Goal: Task Accomplishment & Management: Use online tool/utility

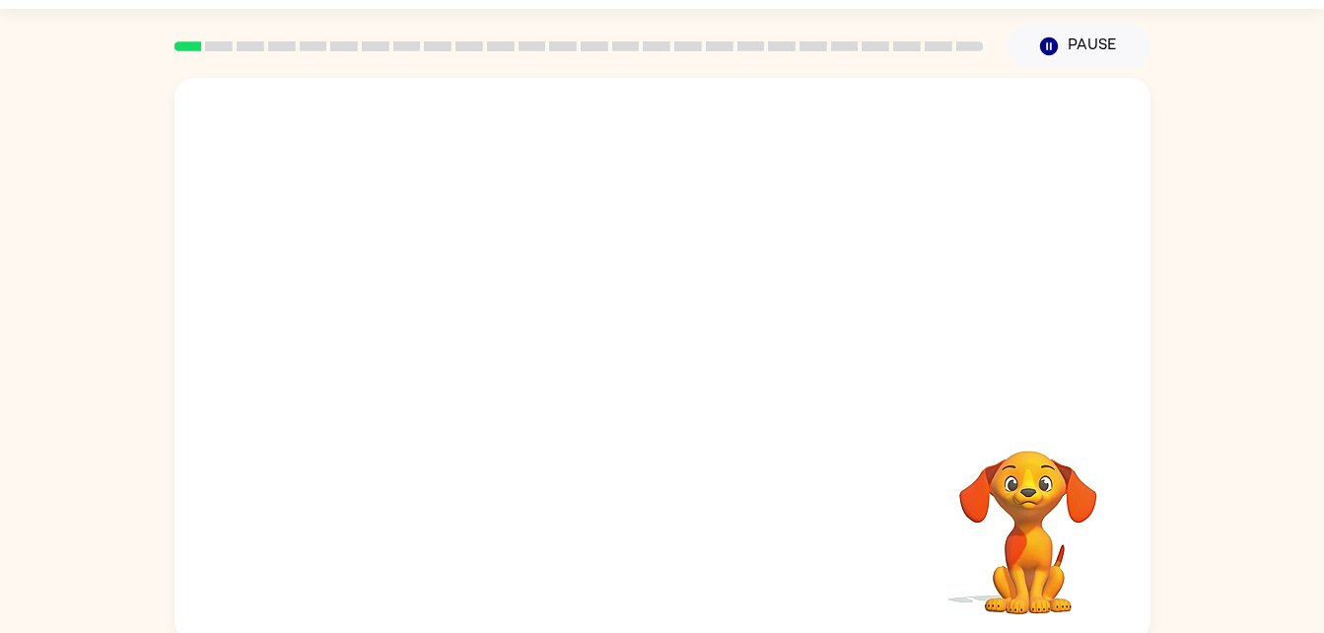
scroll to position [60, 0]
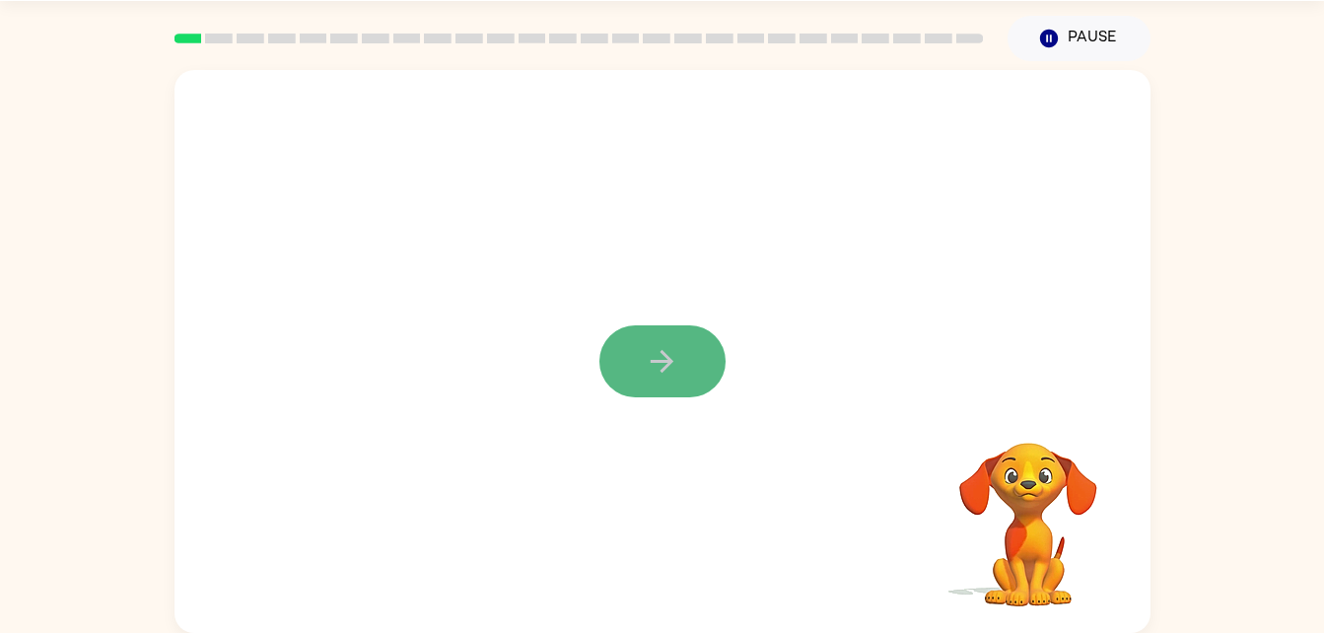
click at [619, 359] on button "button" at bounding box center [662, 361] width 126 height 72
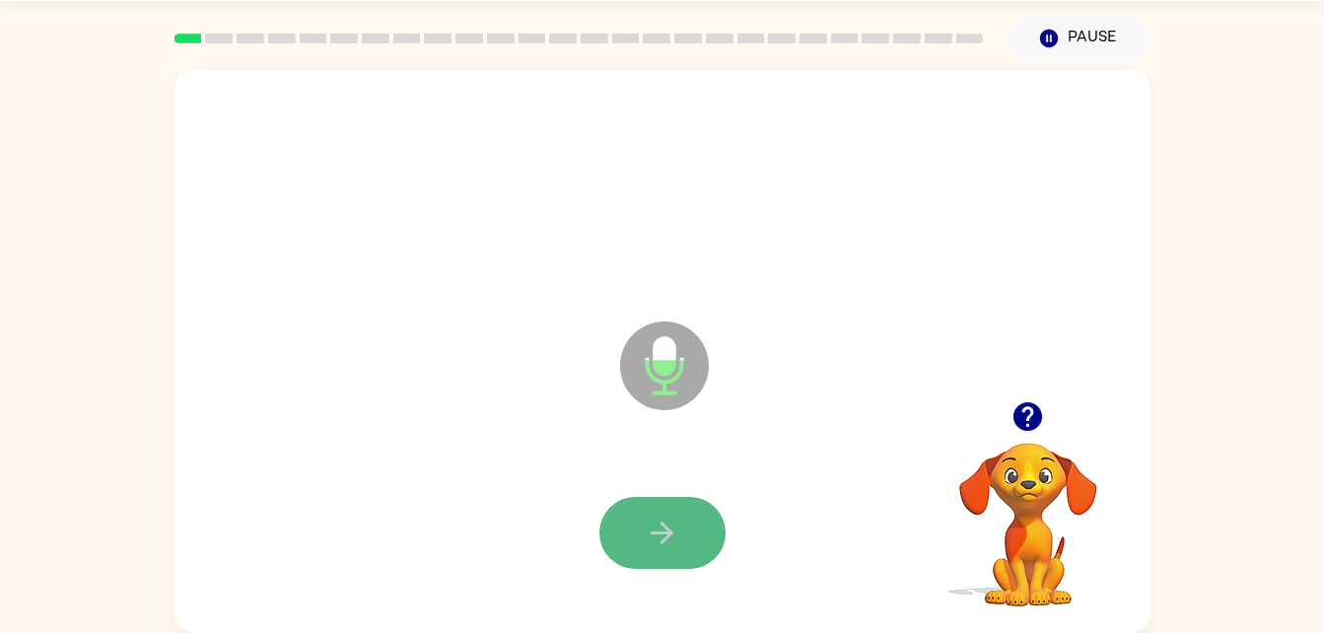
click at [696, 523] on button "button" at bounding box center [662, 533] width 126 height 72
drag, startPoint x: 689, startPoint y: 548, endPoint x: 663, endPoint y: 538, distance: 27.5
click at [663, 538] on icon "button" at bounding box center [662, 532] width 34 height 34
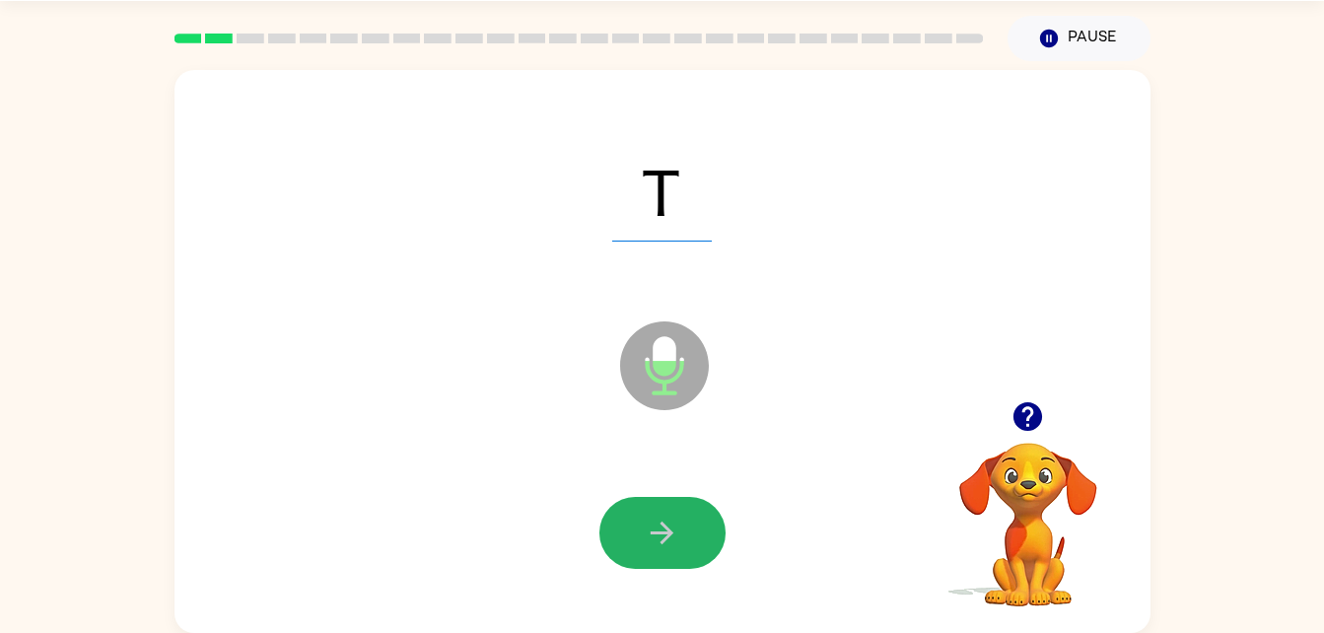
click at [663, 538] on icon "button" at bounding box center [662, 532] width 34 height 34
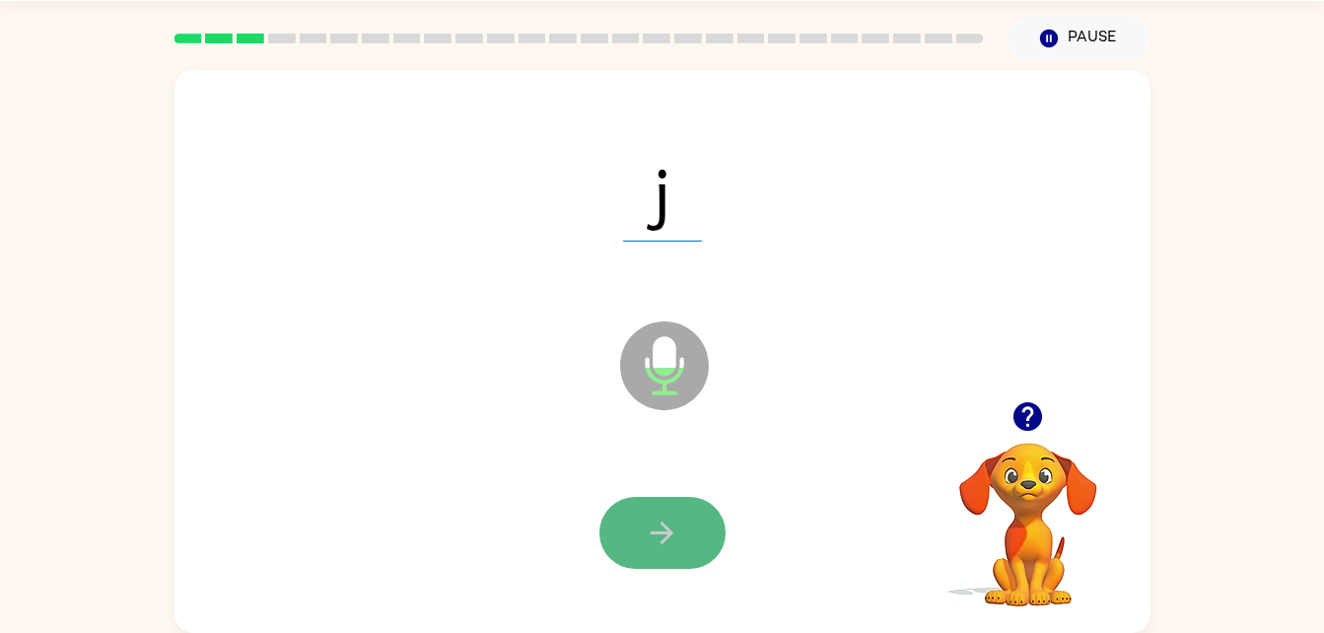
click at [648, 534] on icon "button" at bounding box center [662, 532] width 34 height 34
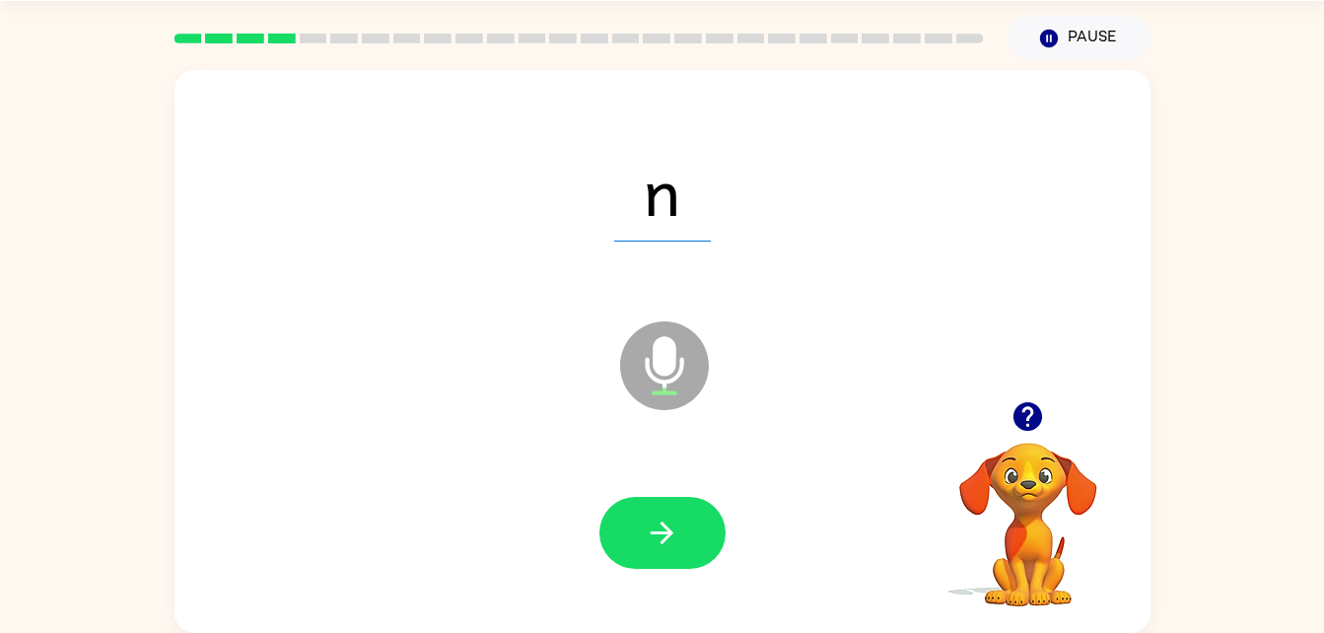
click at [668, 579] on div at bounding box center [662, 533] width 936 height 162
click at [664, 571] on div at bounding box center [662, 533] width 936 height 162
click at [664, 537] on icon "button" at bounding box center [662, 532] width 34 height 34
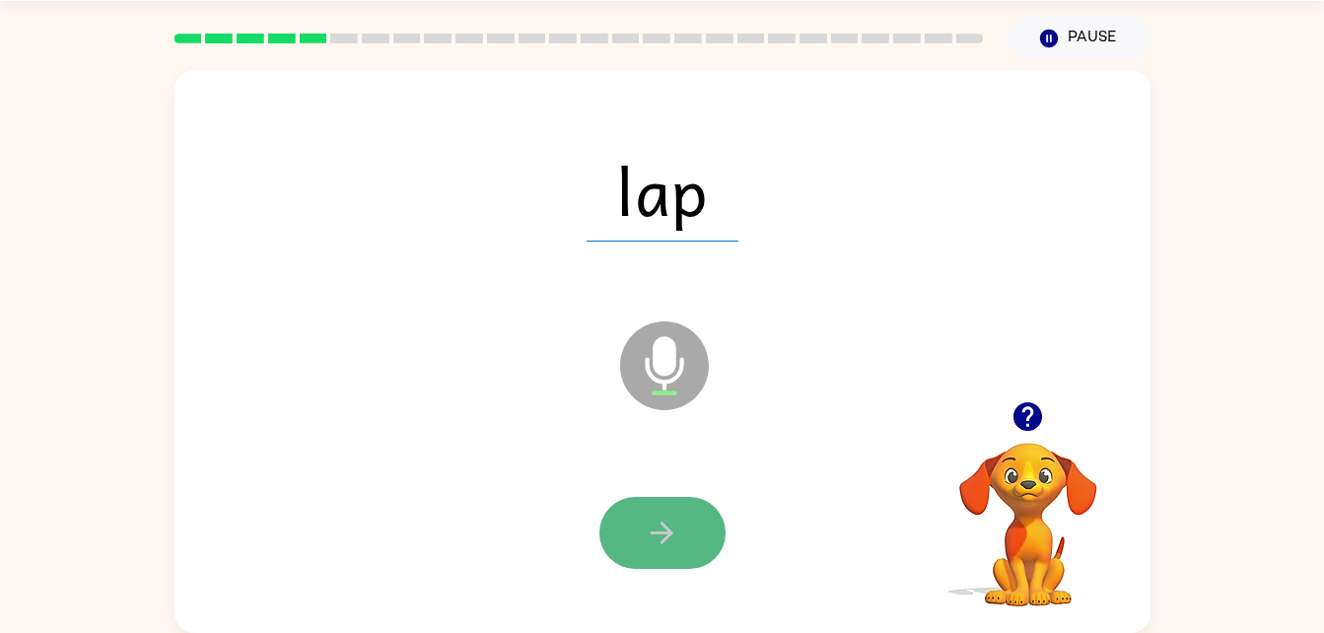
click at [647, 520] on icon "button" at bounding box center [662, 532] width 34 height 34
click at [643, 520] on button "button" at bounding box center [662, 533] width 126 height 72
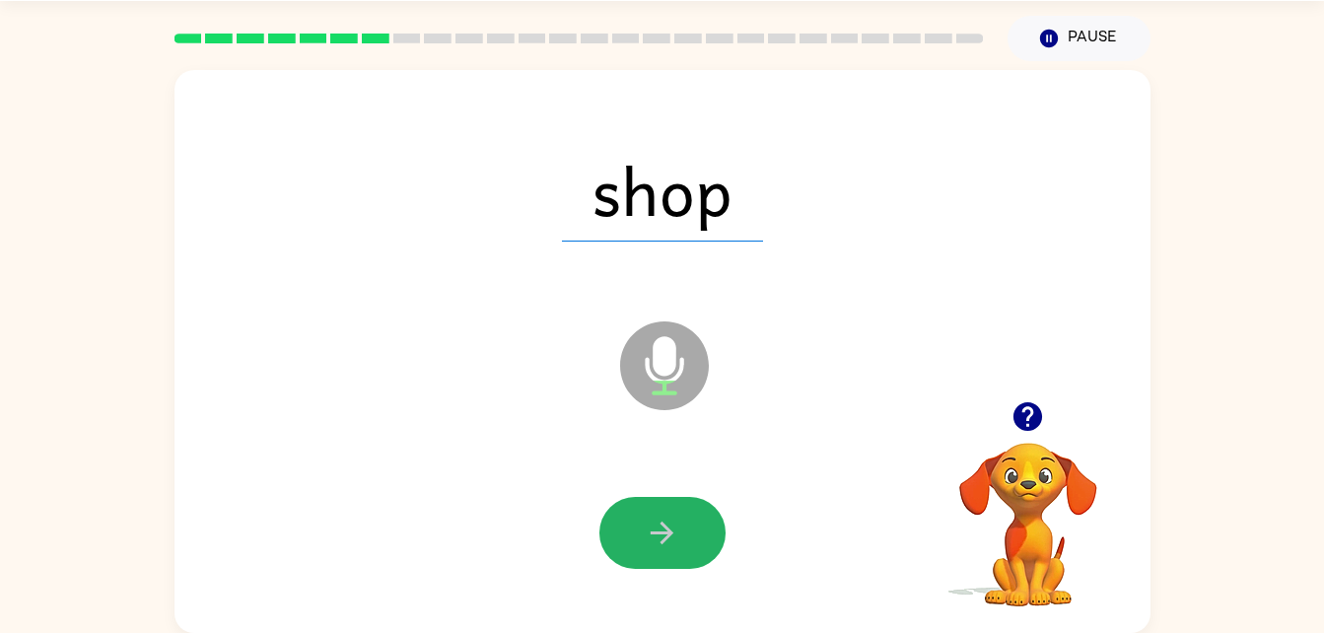
click at [643, 520] on button "button" at bounding box center [662, 533] width 126 height 72
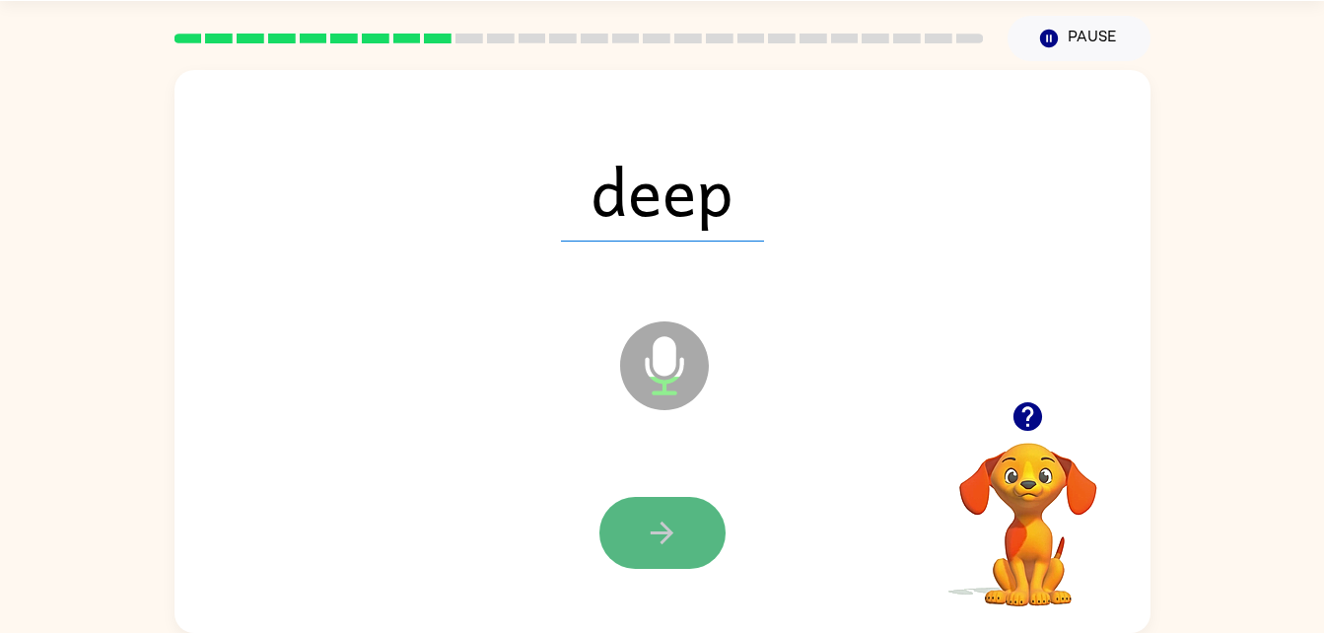
click at [635, 517] on button "button" at bounding box center [662, 533] width 126 height 72
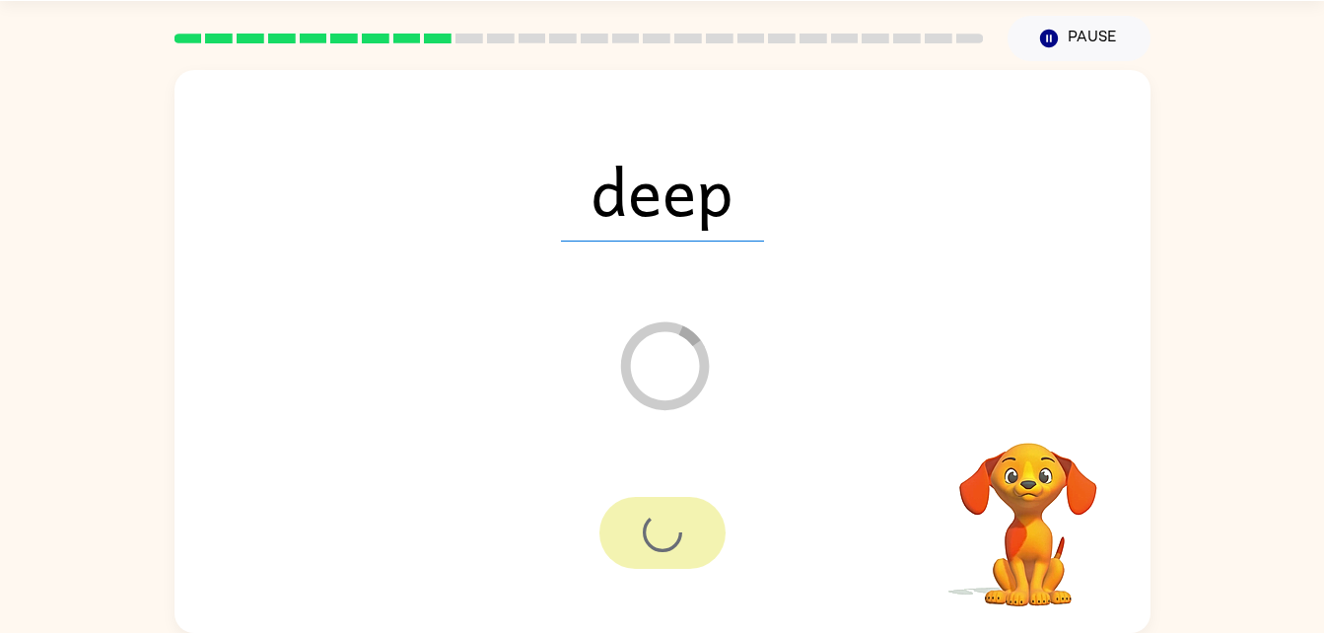
click at [635, 517] on div at bounding box center [662, 533] width 126 height 72
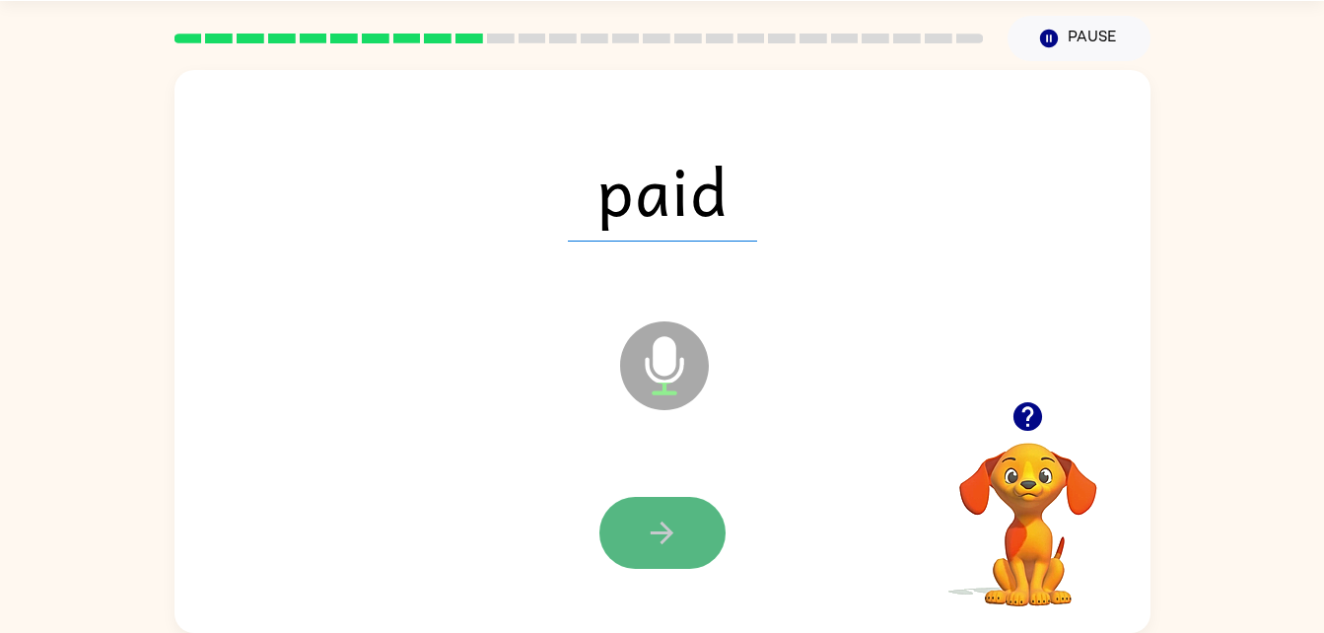
click at [675, 509] on button "button" at bounding box center [662, 533] width 126 height 72
click at [663, 508] on button "button" at bounding box center [662, 533] width 126 height 72
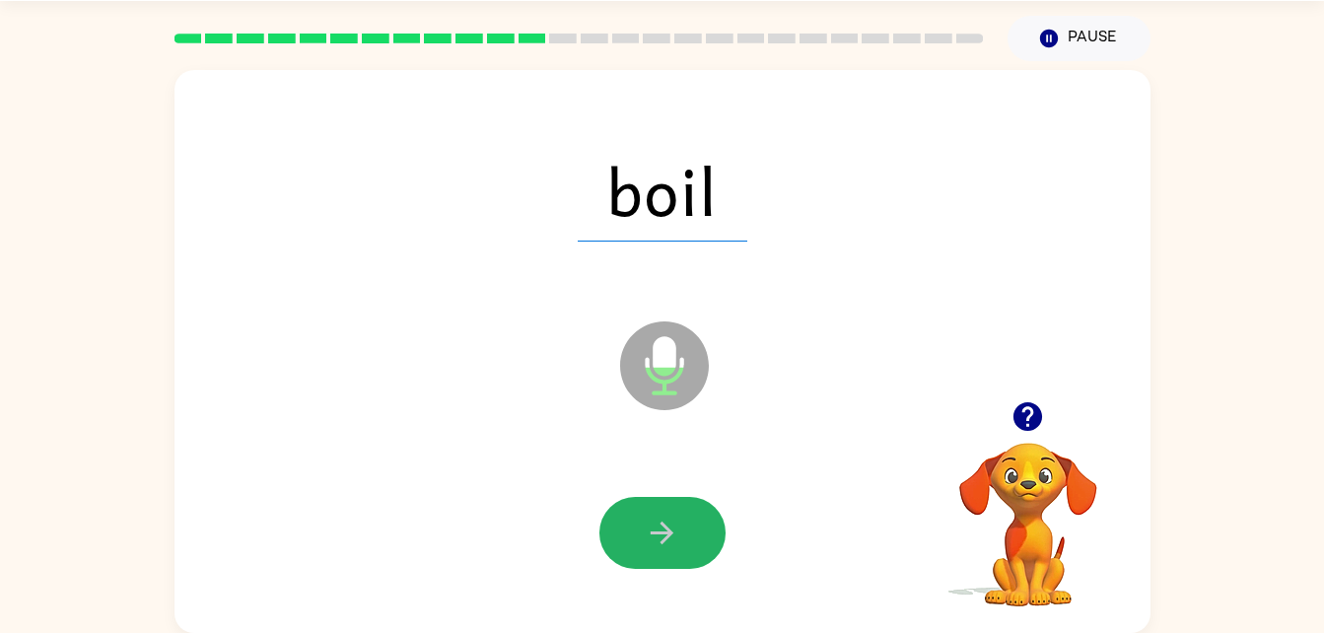
click at [663, 508] on button "button" at bounding box center [662, 533] width 126 height 72
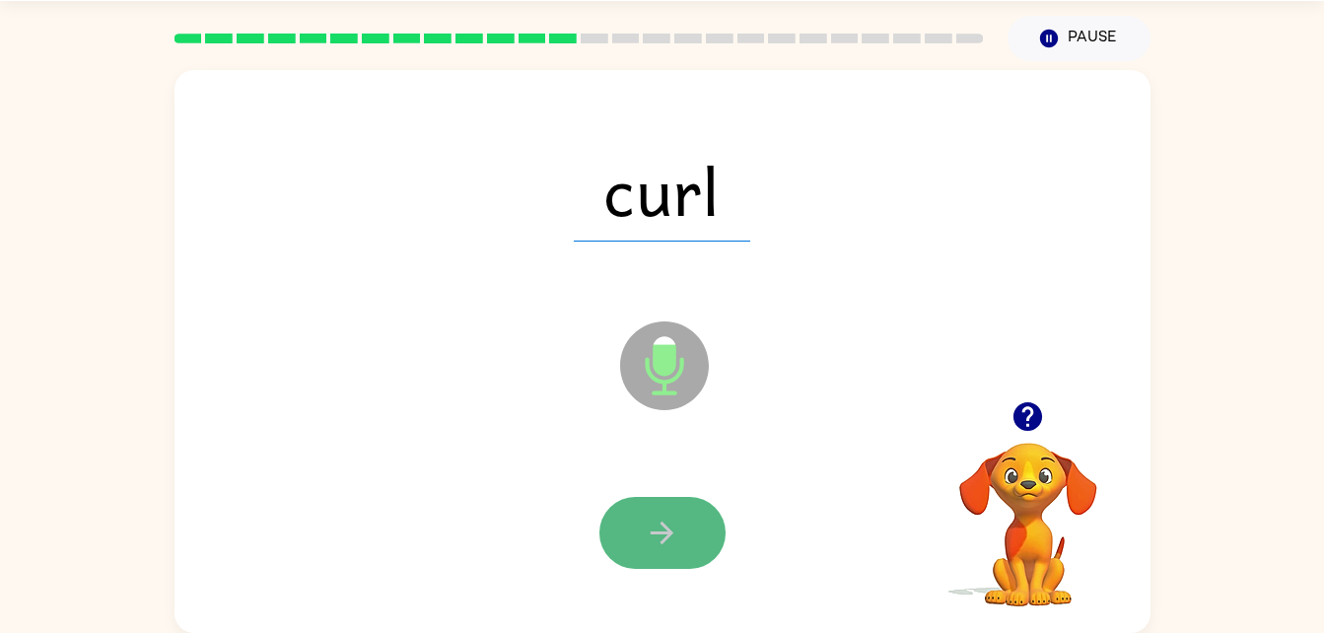
click at [660, 508] on button "button" at bounding box center [662, 533] width 126 height 72
click at [660, 526] on icon "button" at bounding box center [662, 532] width 34 height 34
click at [658, 525] on icon "button" at bounding box center [662, 532] width 34 height 34
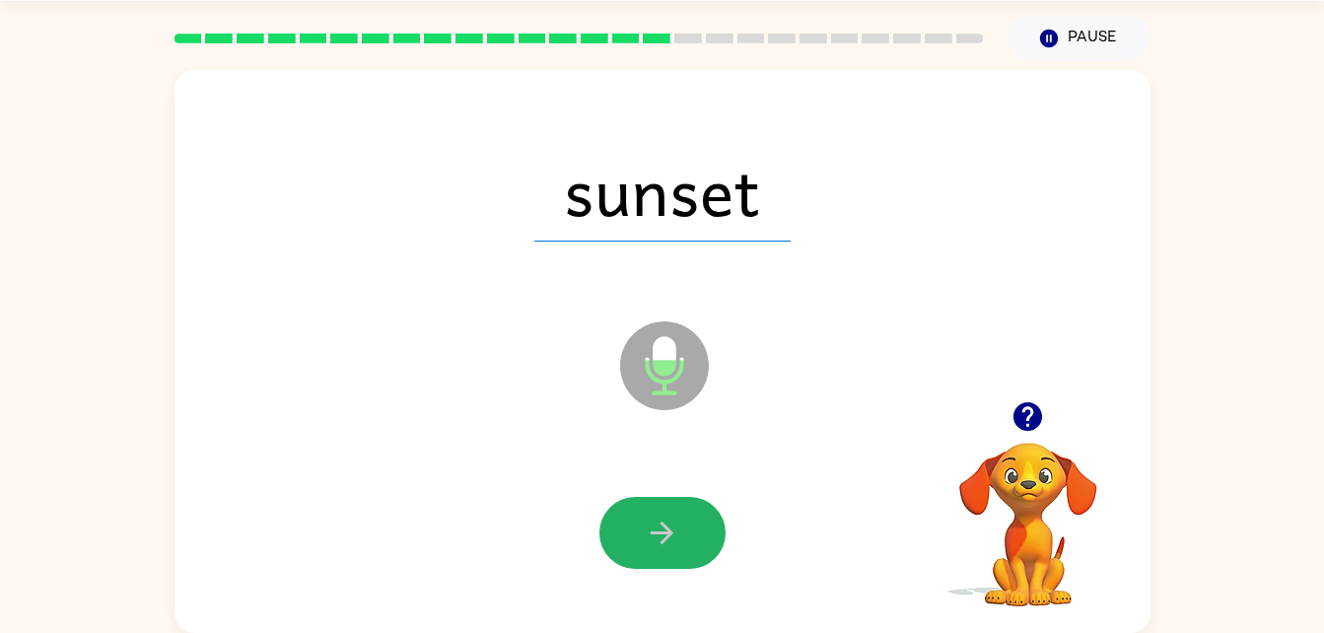
click at [658, 525] on icon "button" at bounding box center [662, 532] width 34 height 34
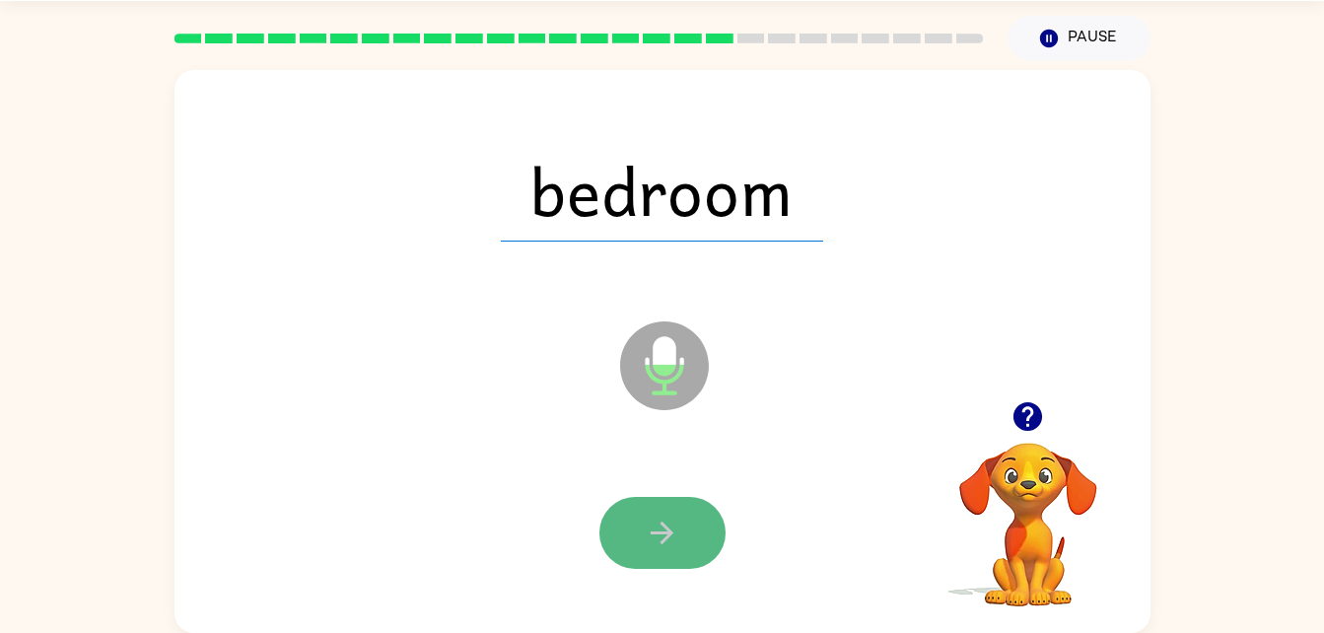
click at [686, 534] on button "button" at bounding box center [662, 533] width 126 height 72
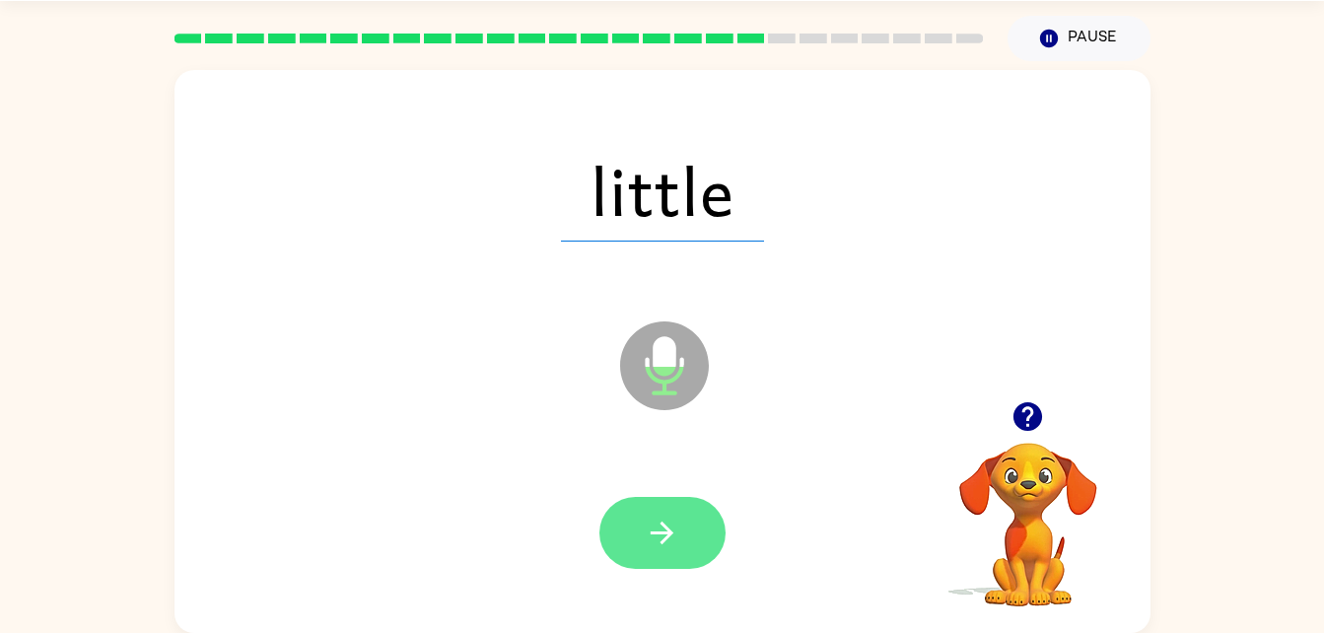
click at [668, 532] on icon "button" at bounding box center [662, 532] width 23 height 23
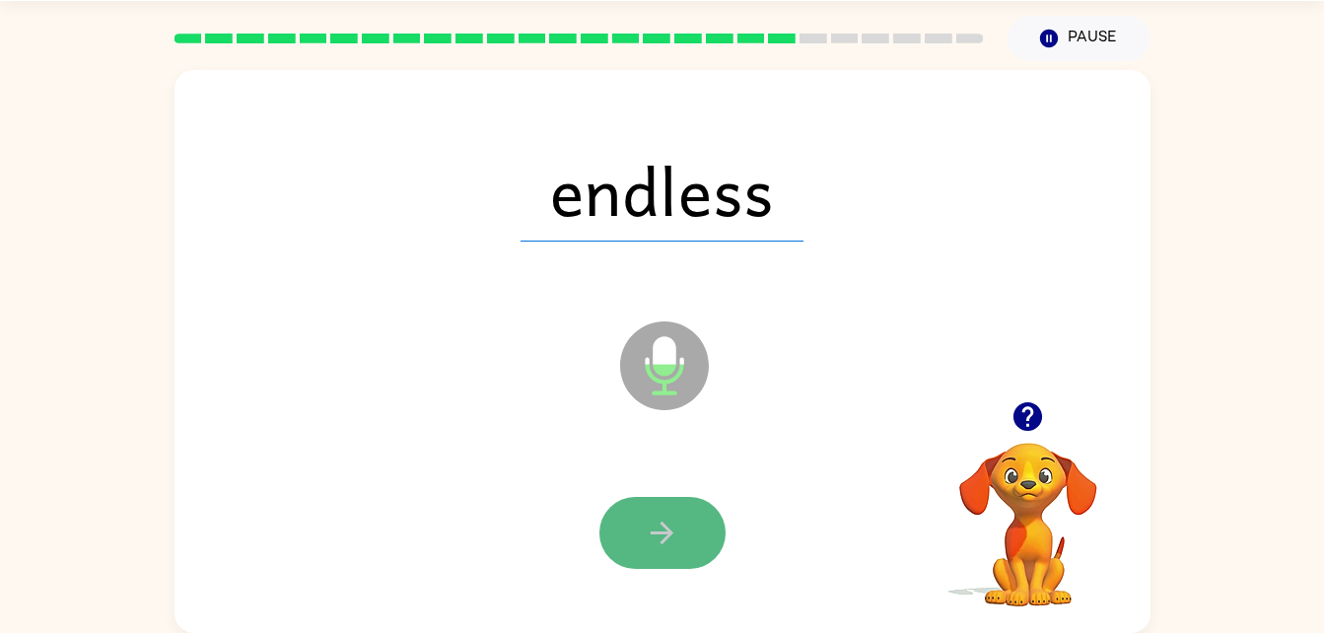
click at [709, 558] on button "button" at bounding box center [662, 533] width 126 height 72
click at [651, 519] on icon "button" at bounding box center [662, 532] width 34 height 34
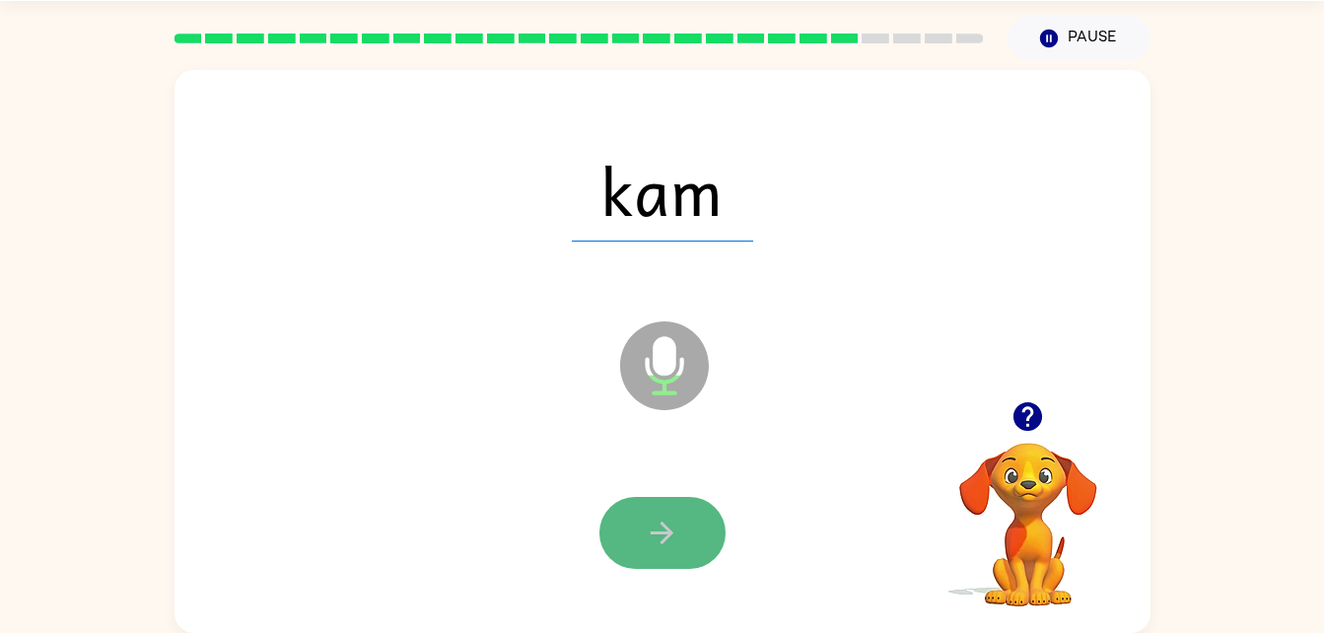
click at [688, 524] on button "button" at bounding box center [662, 533] width 126 height 72
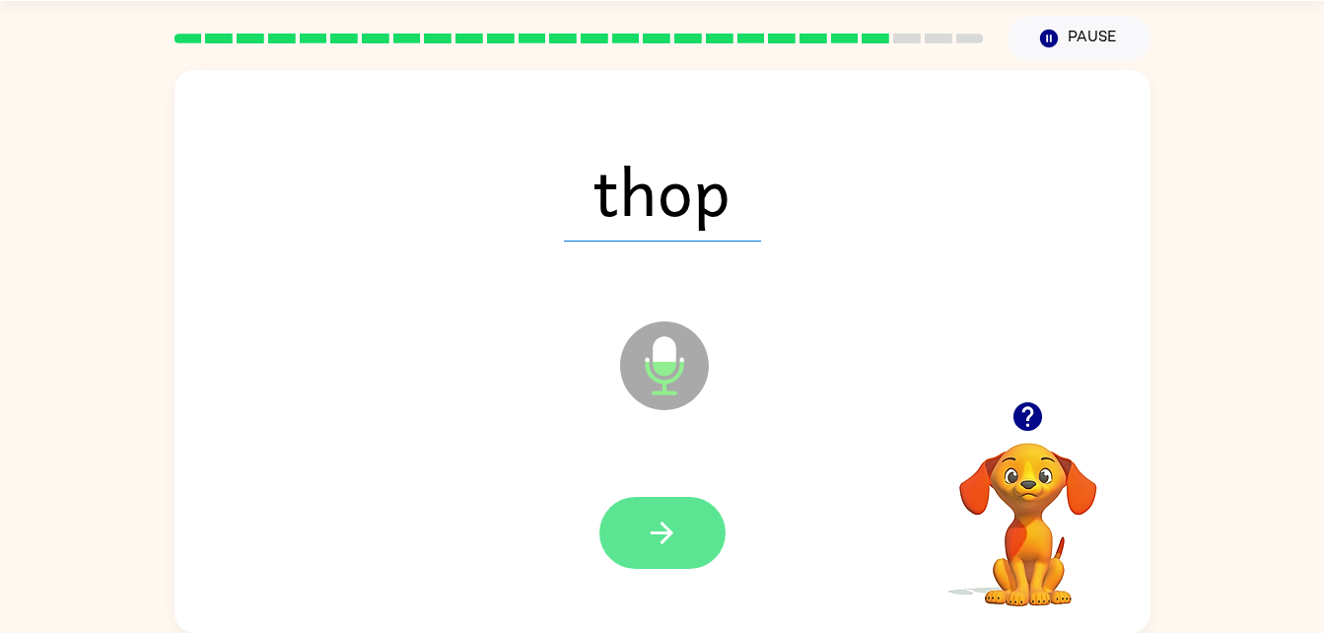
click at [677, 524] on icon "button" at bounding box center [662, 532] width 34 height 34
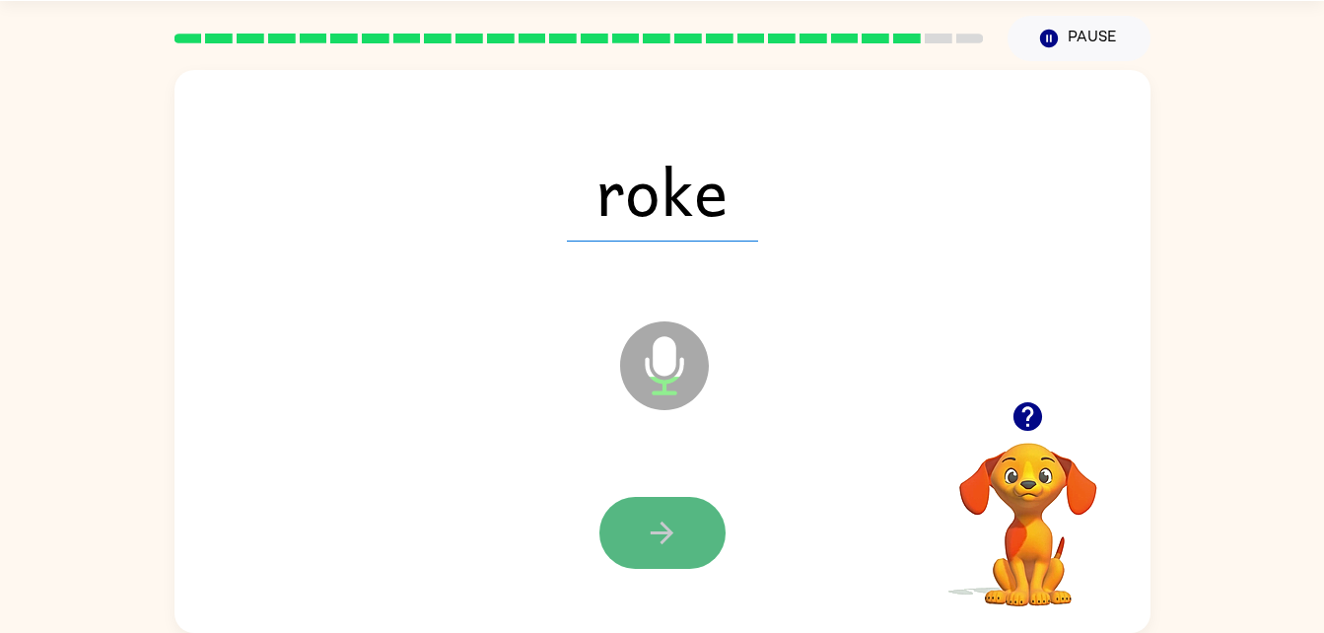
click at [681, 526] on button "button" at bounding box center [662, 533] width 126 height 72
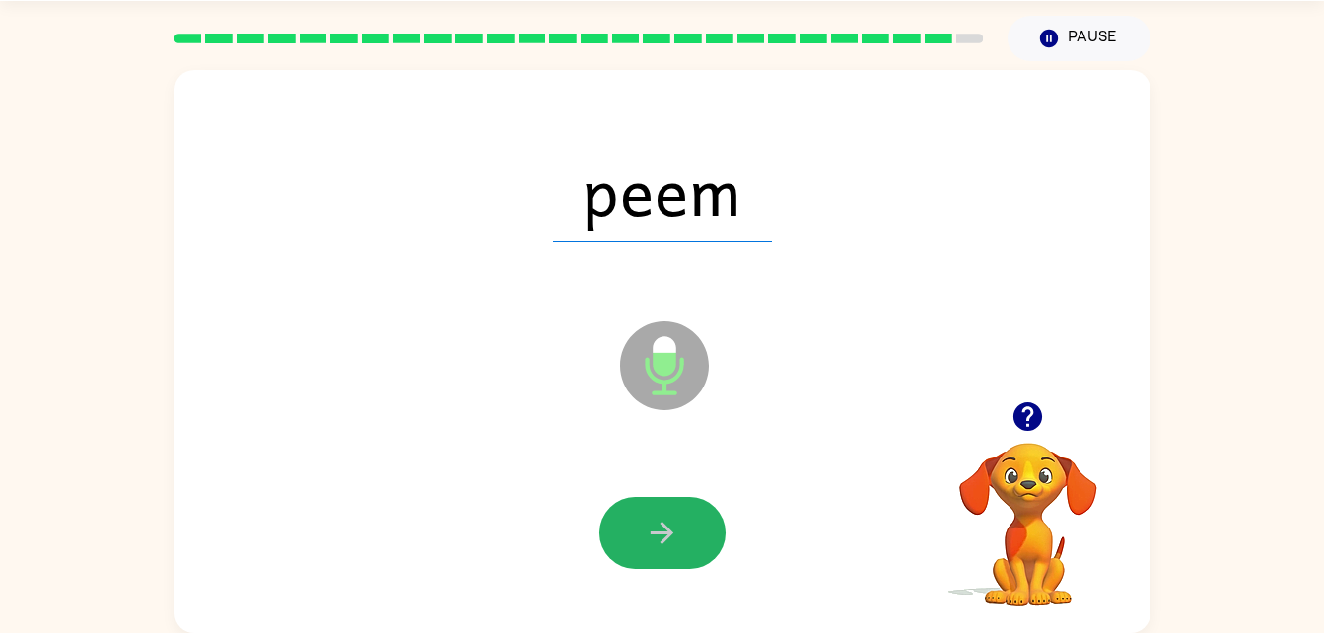
click at [681, 526] on button "button" at bounding box center [662, 533] width 126 height 72
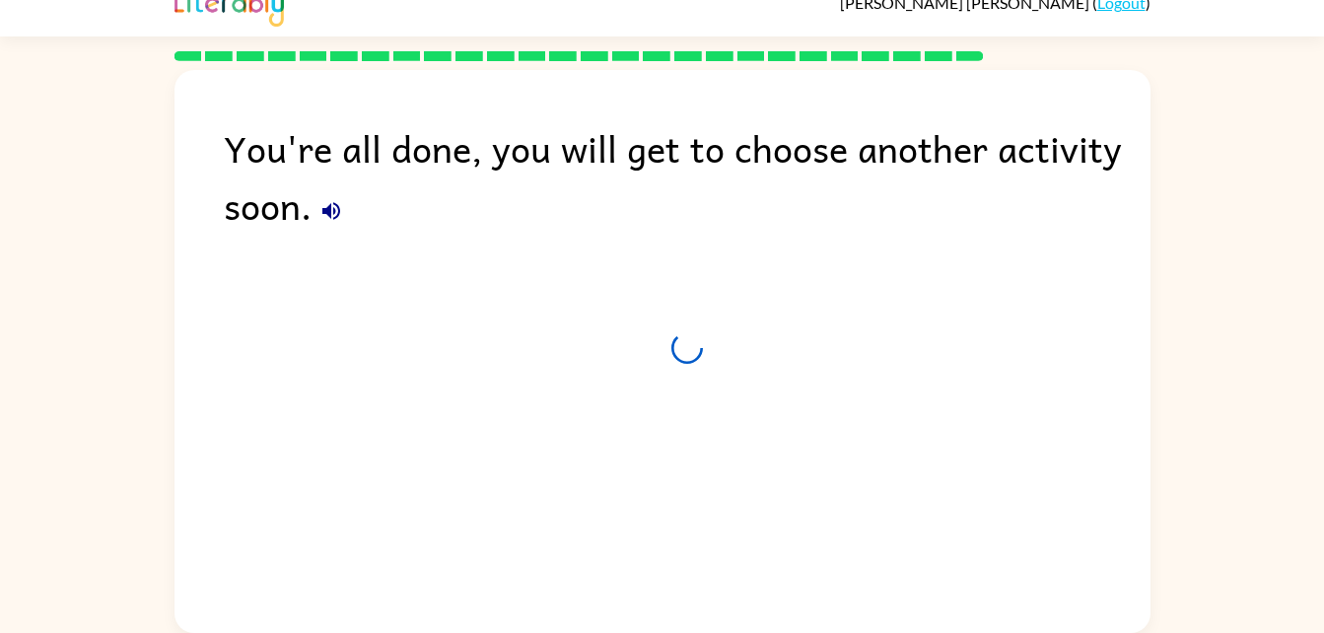
scroll to position [25, 0]
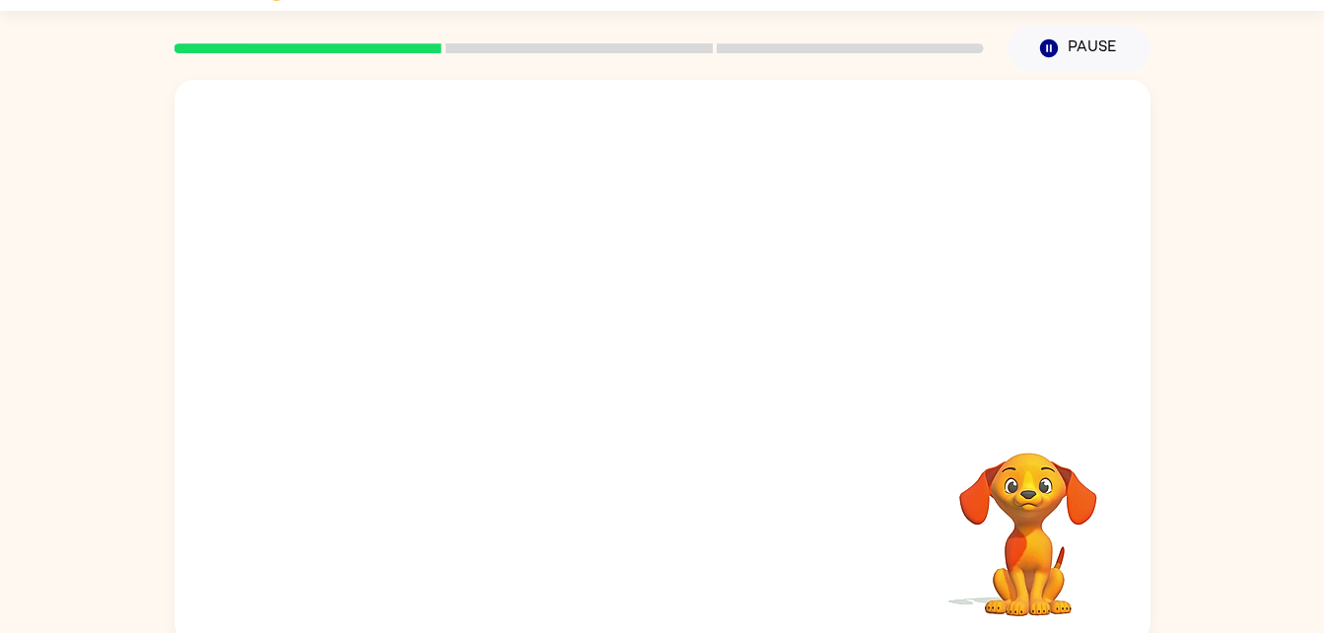
scroll to position [60, 0]
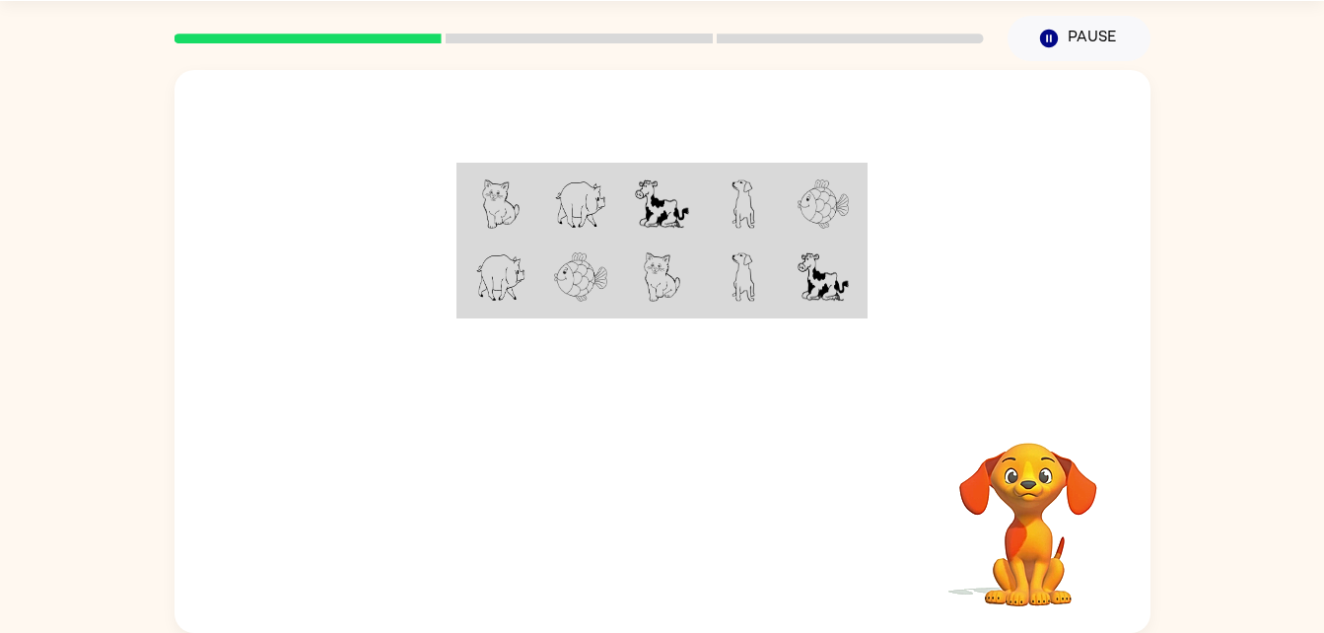
click at [566, 207] on img at bounding box center [580, 203] width 53 height 49
click at [776, 220] on td at bounding box center [743, 204] width 81 height 76
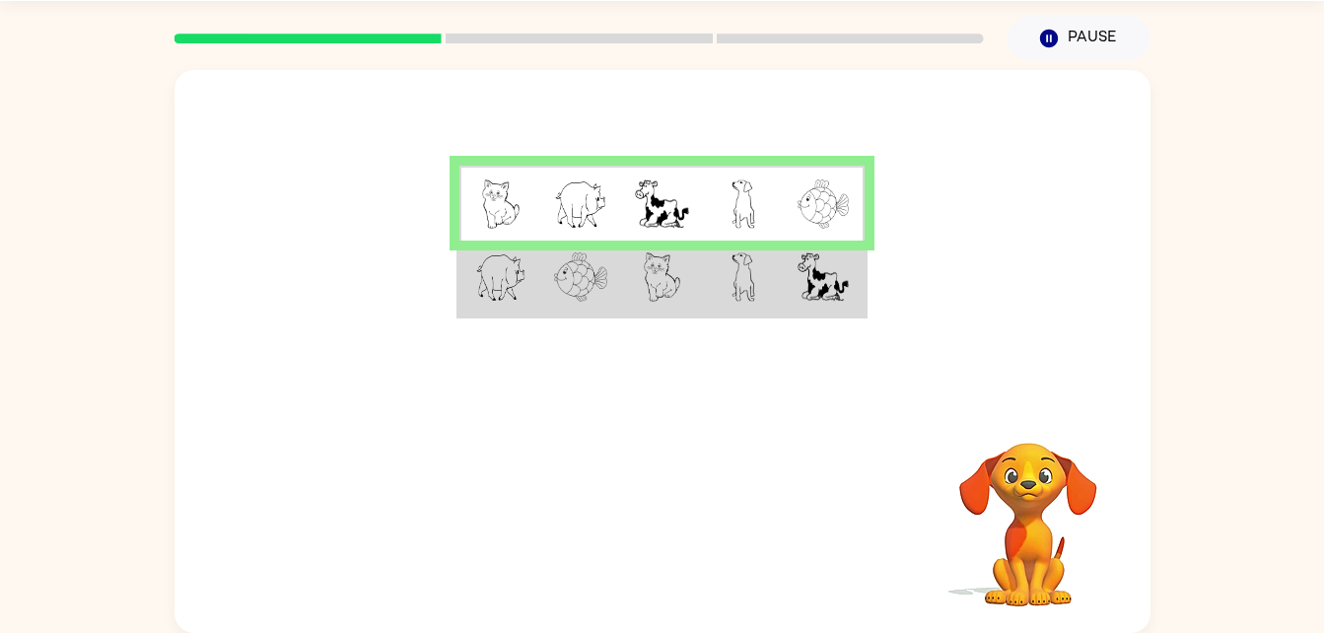
click at [558, 289] on img at bounding box center [580, 276] width 53 height 49
click at [603, 312] on td at bounding box center [580, 278] width 81 height 76
click at [609, 315] on td at bounding box center [580, 278] width 81 height 76
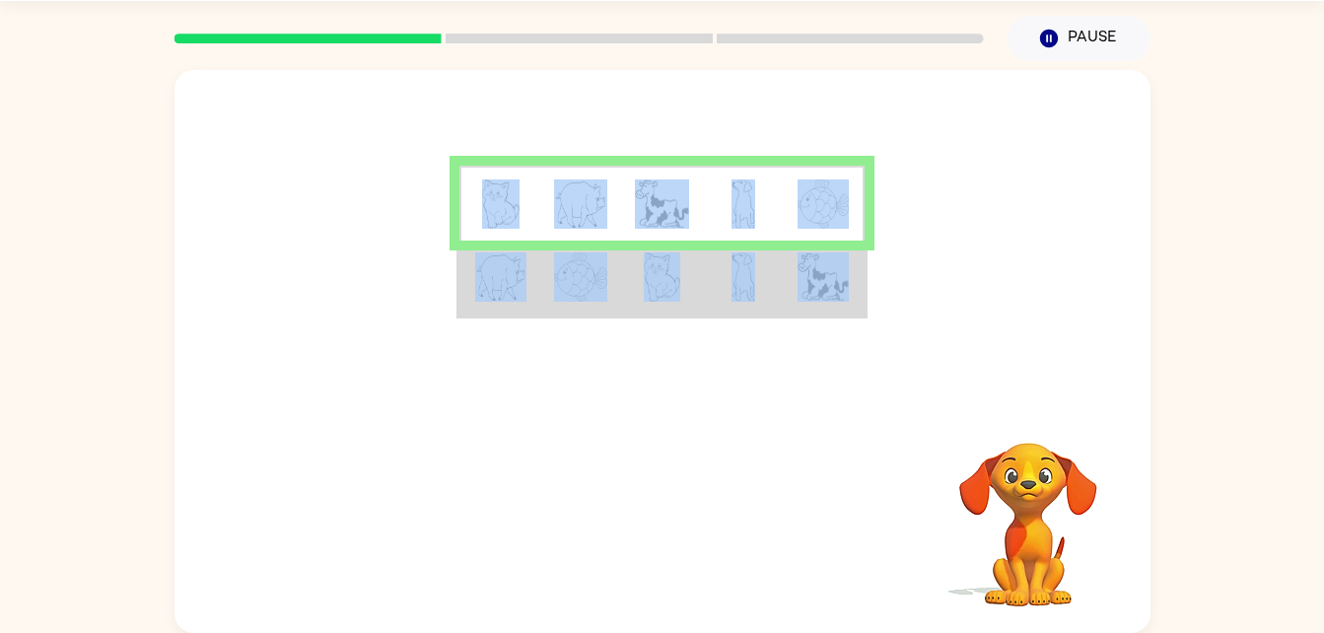
click at [609, 315] on td at bounding box center [580, 278] width 81 height 76
drag, startPoint x: 609, startPoint y: 315, endPoint x: 574, endPoint y: 289, distance: 44.4
click at [574, 289] on img at bounding box center [580, 276] width 53 height 49
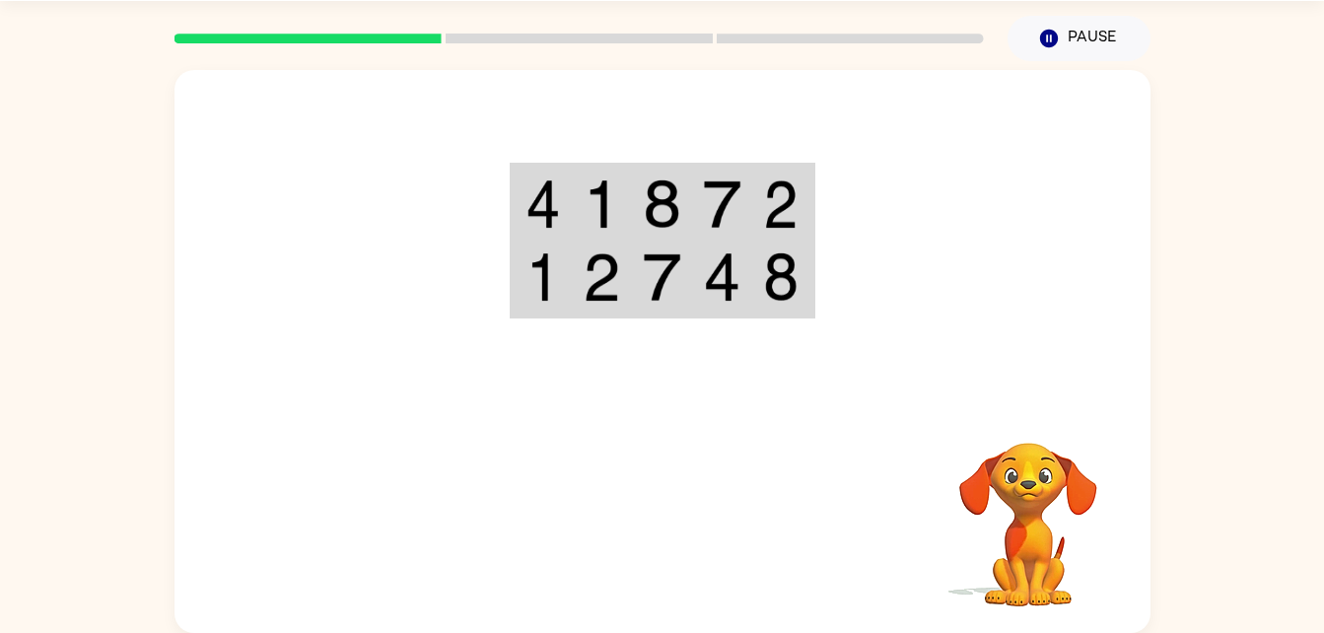
click at [683, 281] on td at bounding box center [662, 278] width 60 height 76
click at [672, 192] on img at bounding box center [661, 203] width 37 height 49
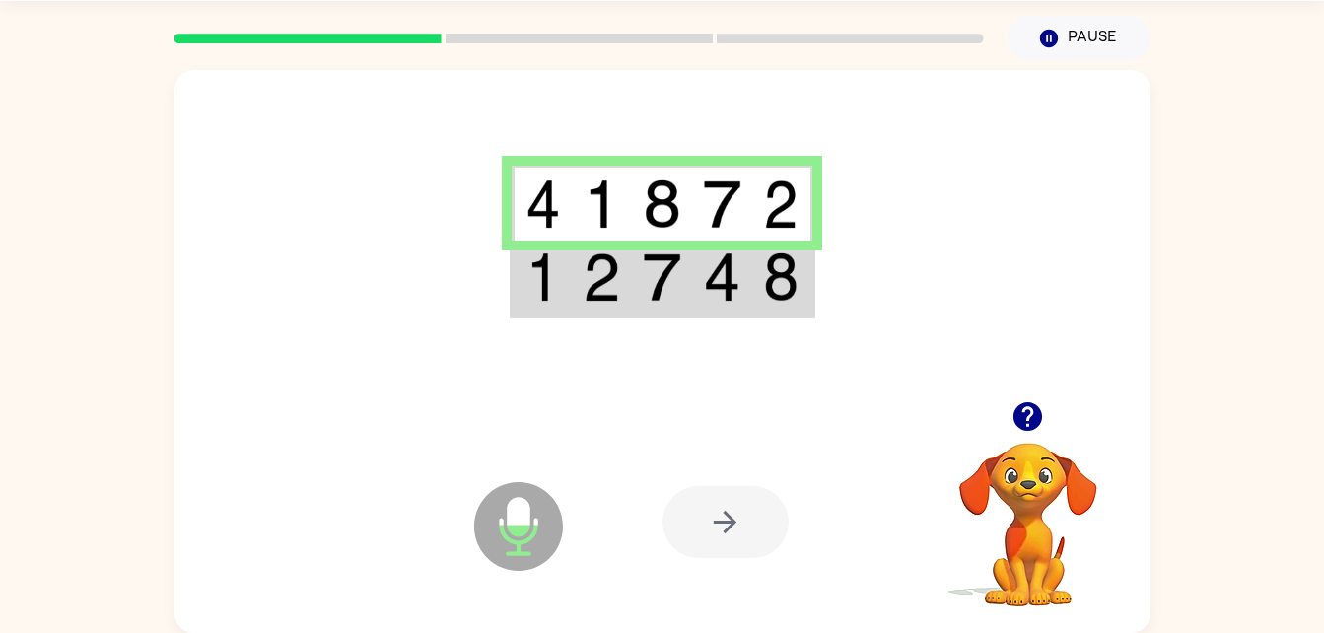
click at [674, 288] on img at bounding box center [661, 276] width 37 height 49
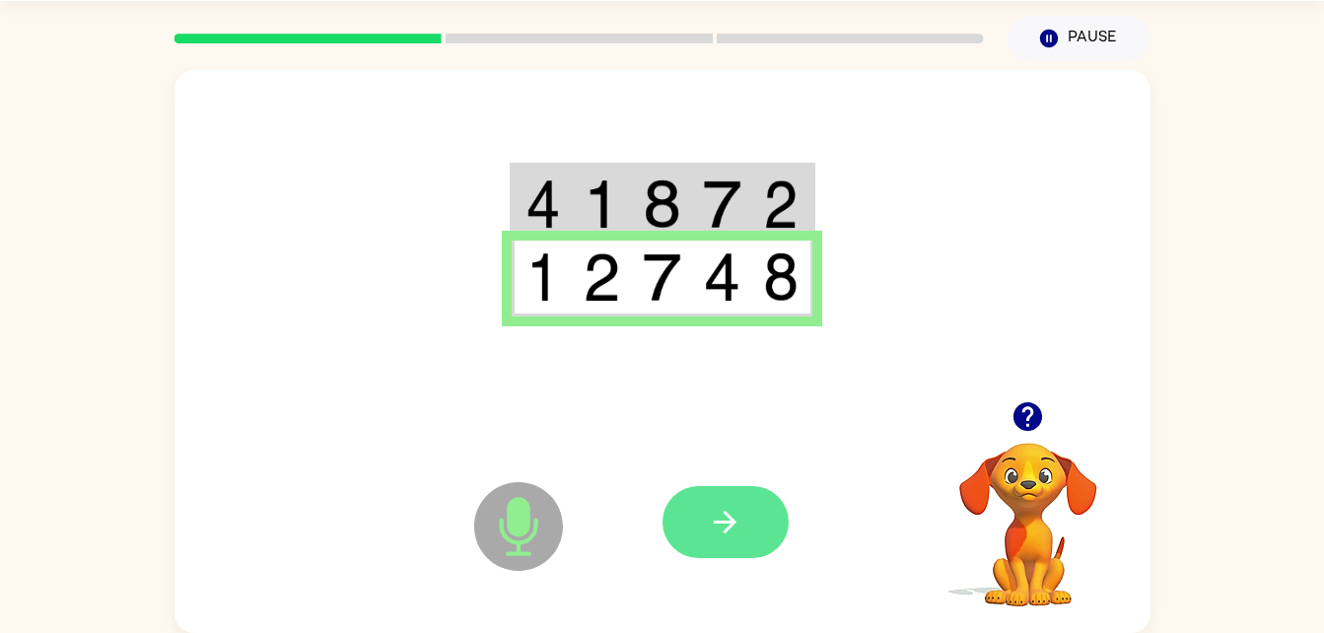
click at [715, 490] on button "button" at bounding box center [725, 522] width 126 height 72
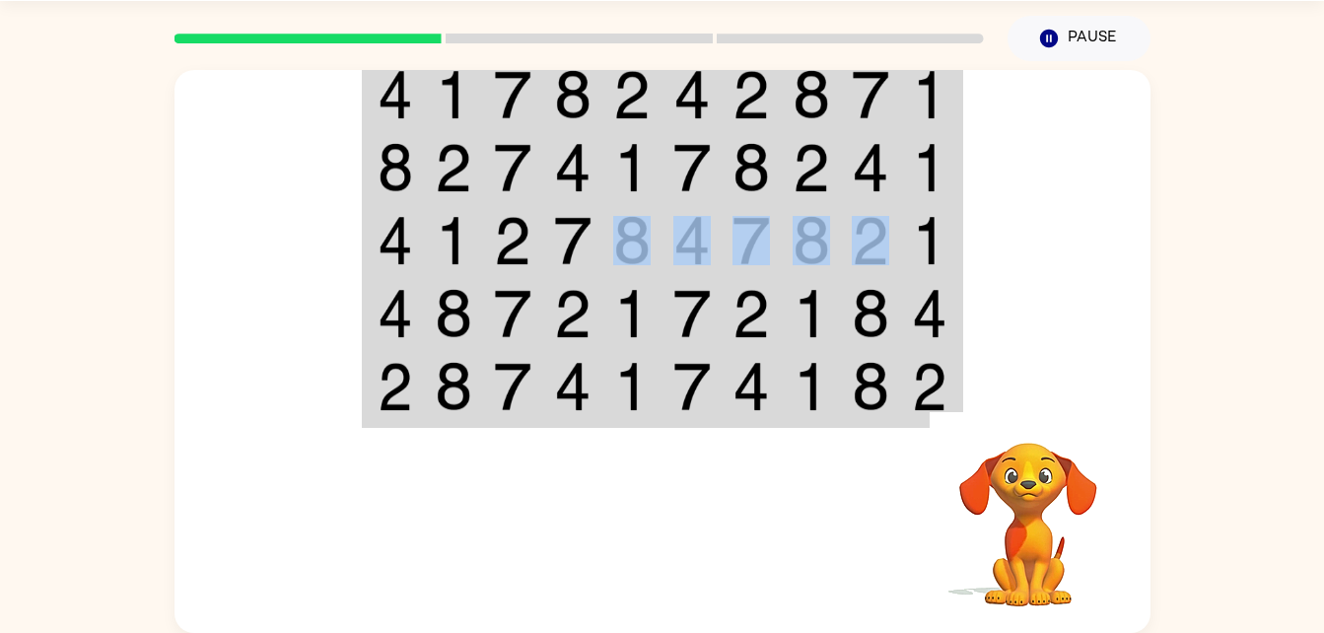
drag, startPoint x: 605, startPoint y: 260, endPoint x: 850, endPoint y: 215, distance: 248.6
click at [850, 215] on tr at bounding box center [662, 240] width 596 height 73
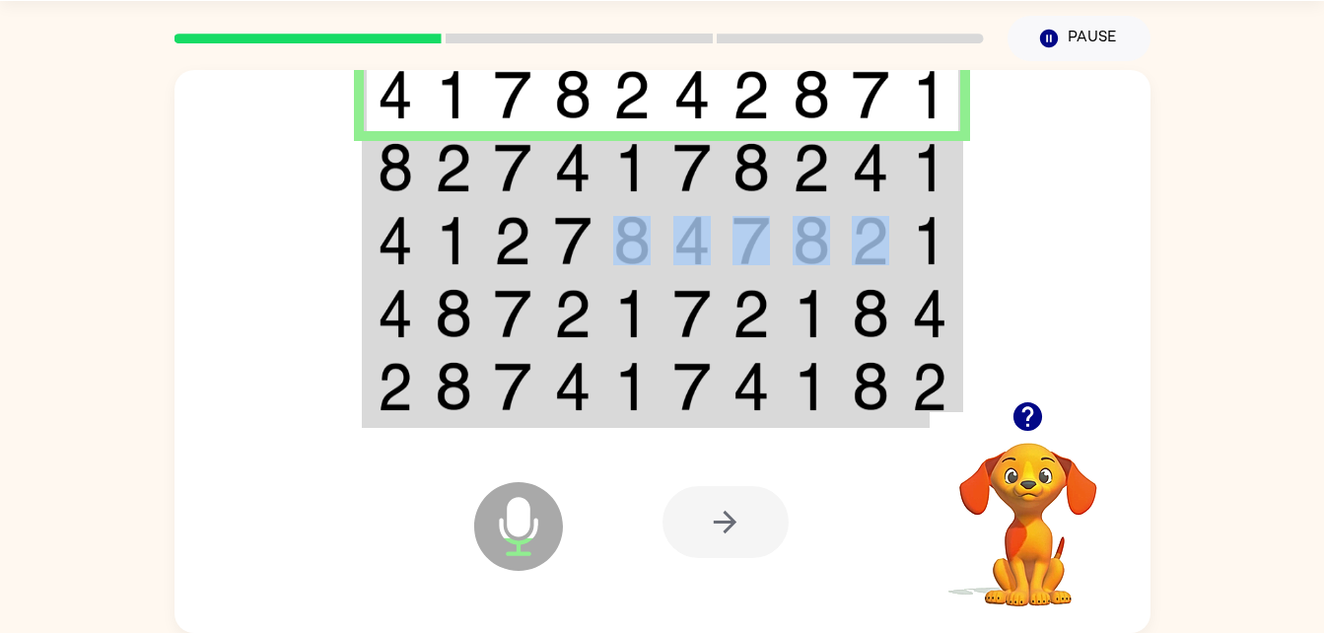
click at [638, 157] on img at bounding box center [631, 167] width 37 height 49
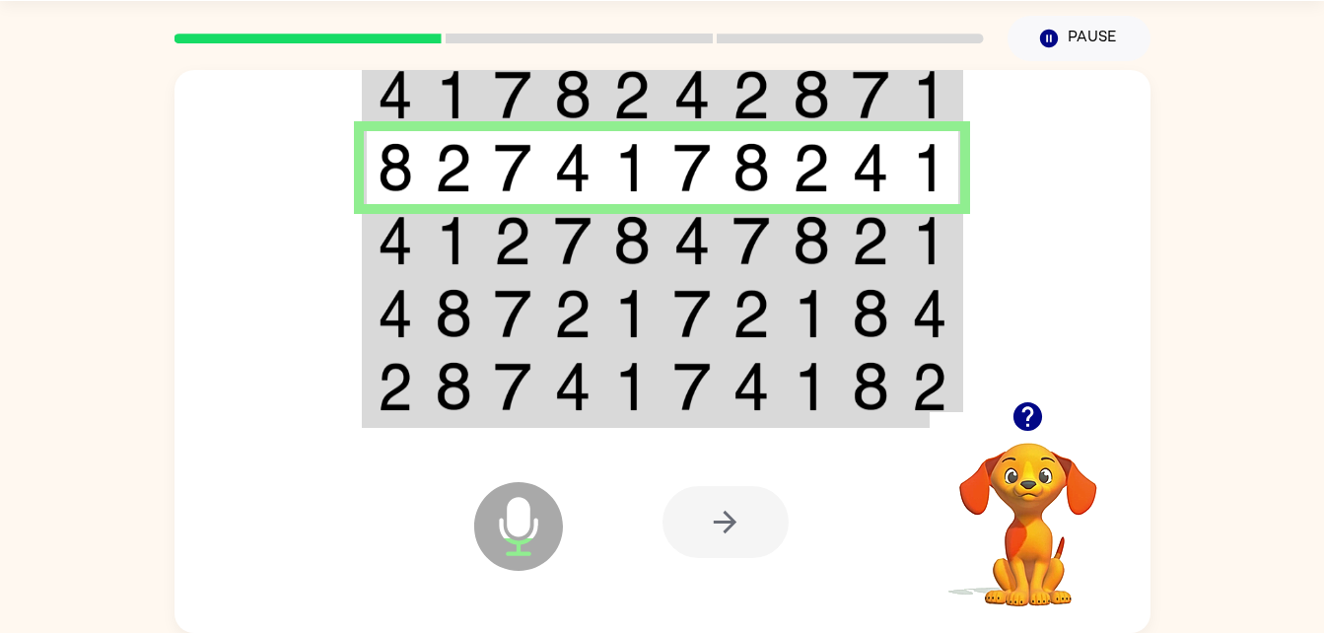
click at [479, 234] on td at bounding box center [454, 240] width 60 height 73
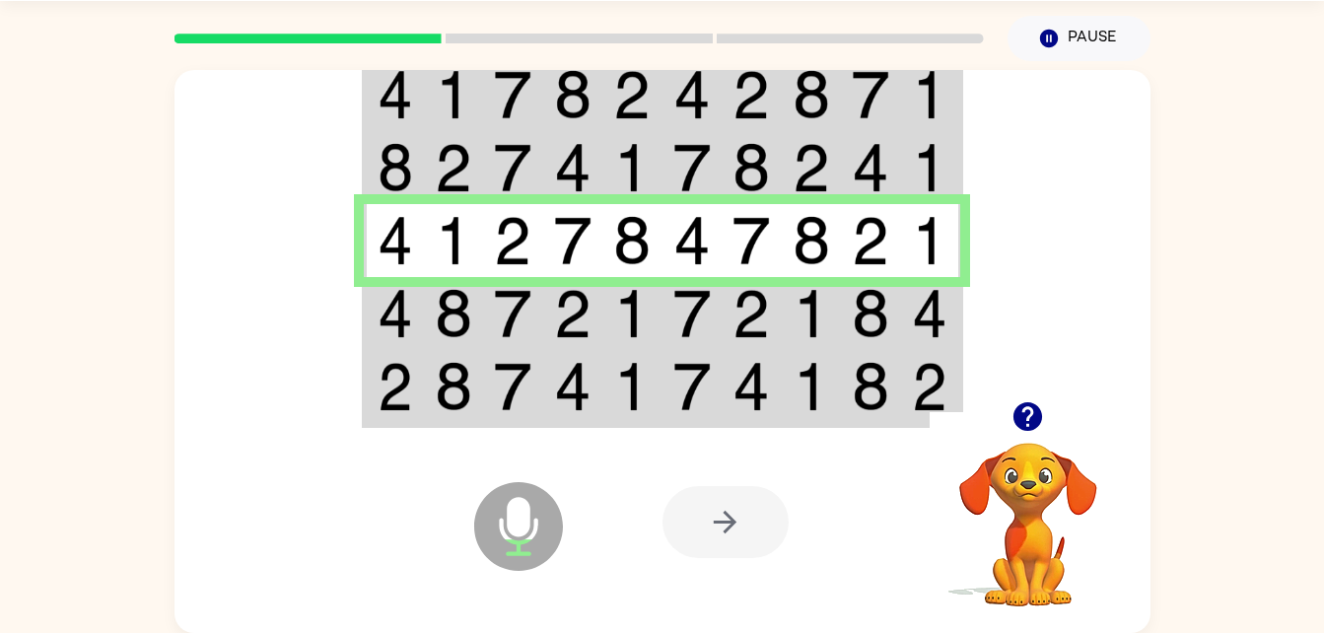
click at [519, 321] on img at bounding box center [512, 313] width 37 height 49
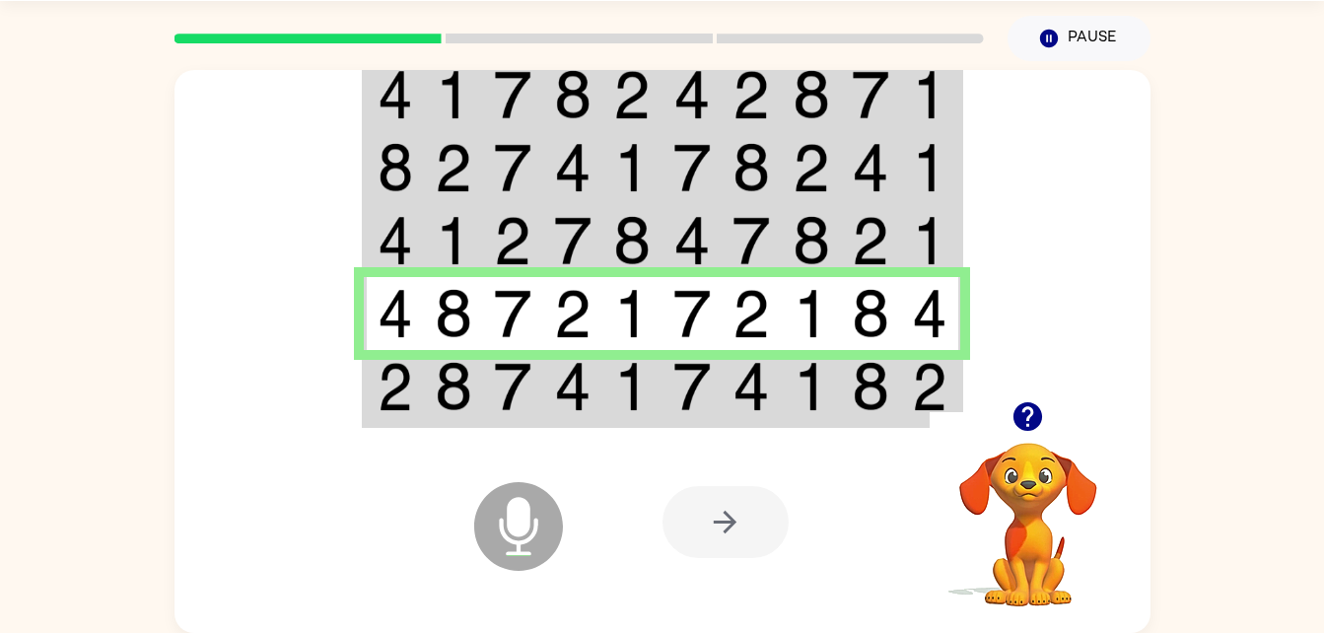
click at [447, 377] on img at bounding box center [453, 386] width 37 height 49
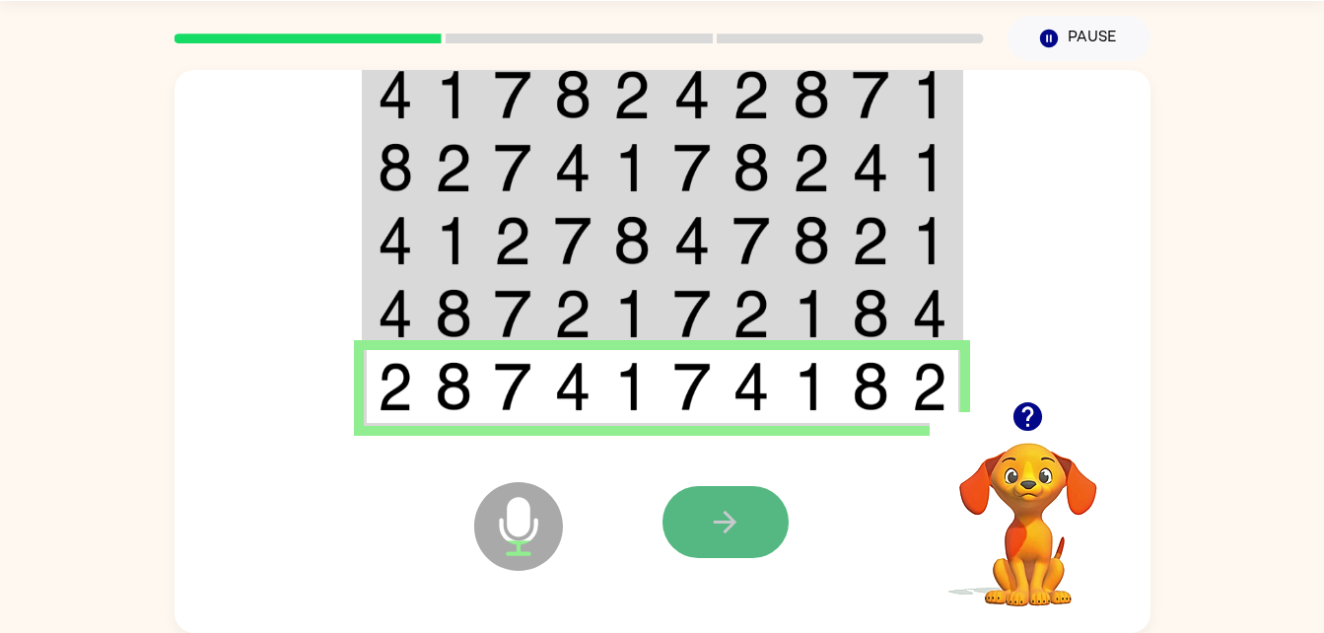
click at [747, 523] on button "button" at bounding box center [725, 522] width 126 height 72
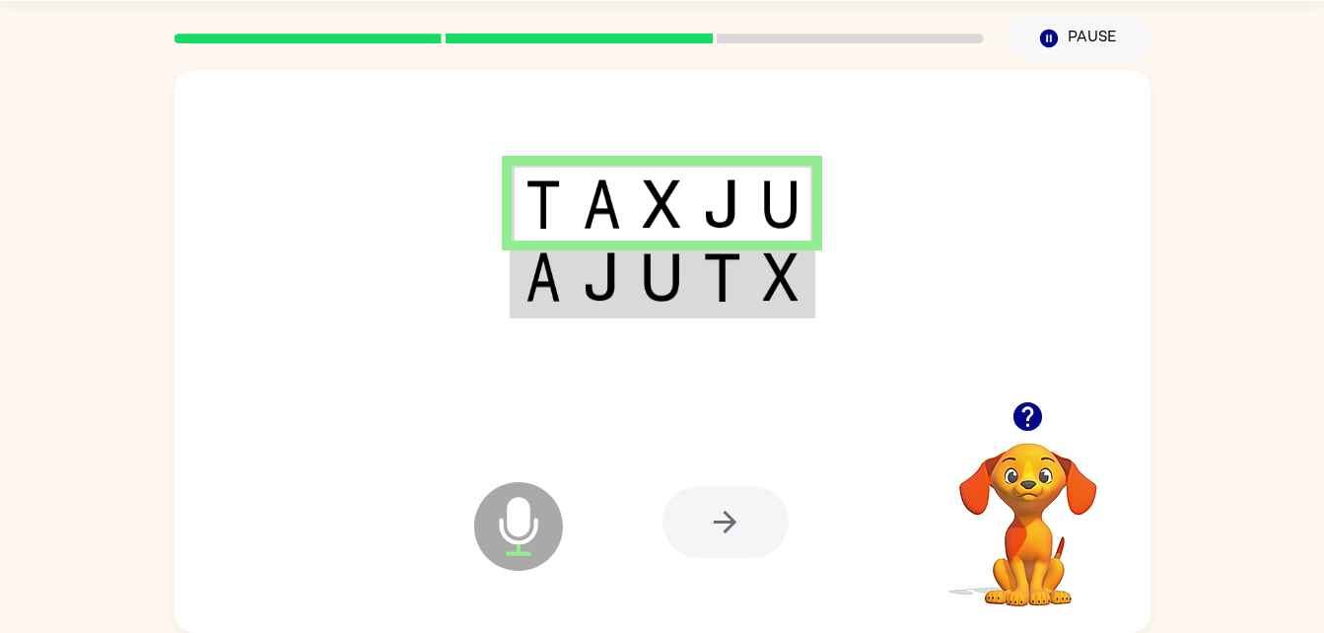
click at [639, 291] on td at bounding box center [662, 278] width 60 height 76
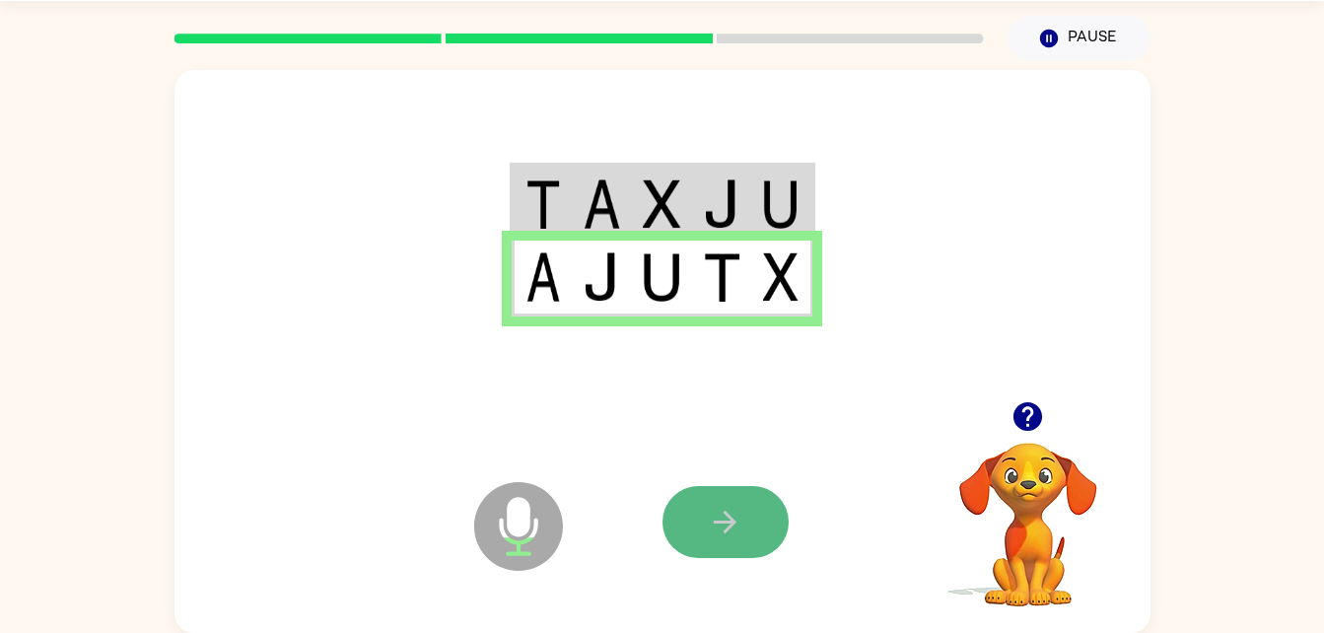
click at [733, 510] on icon "button" at bounding box center [725, 522] width 34 height 34
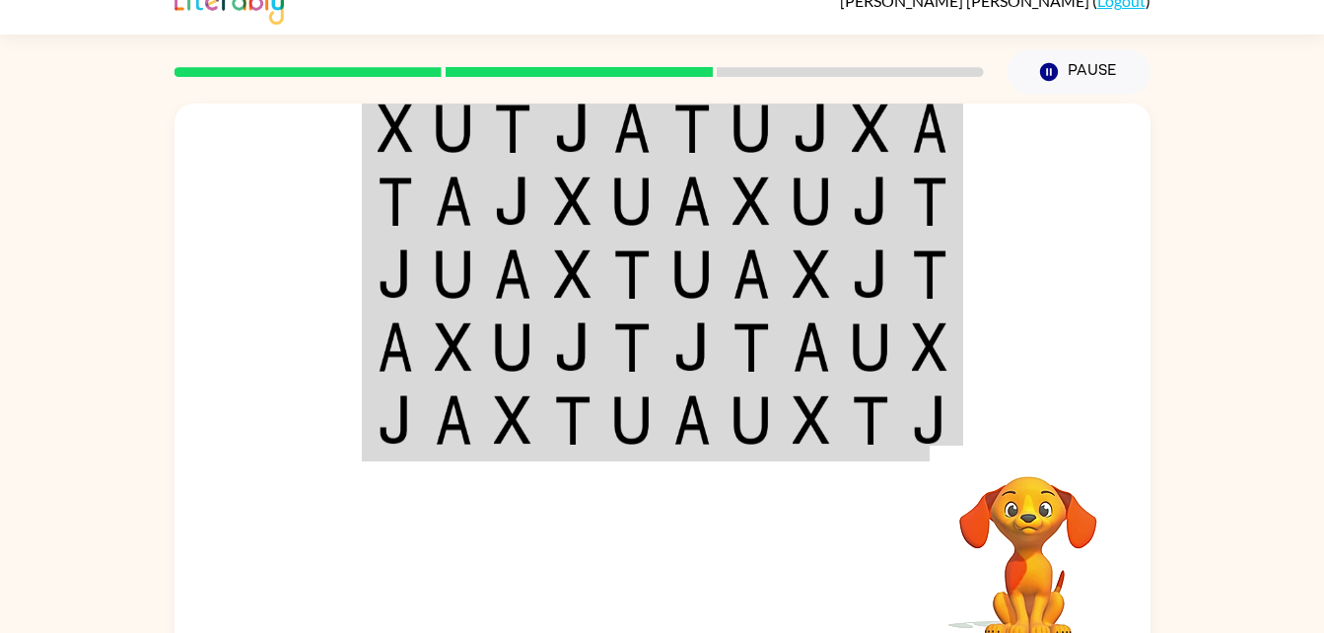
scroll to position [0, 0]
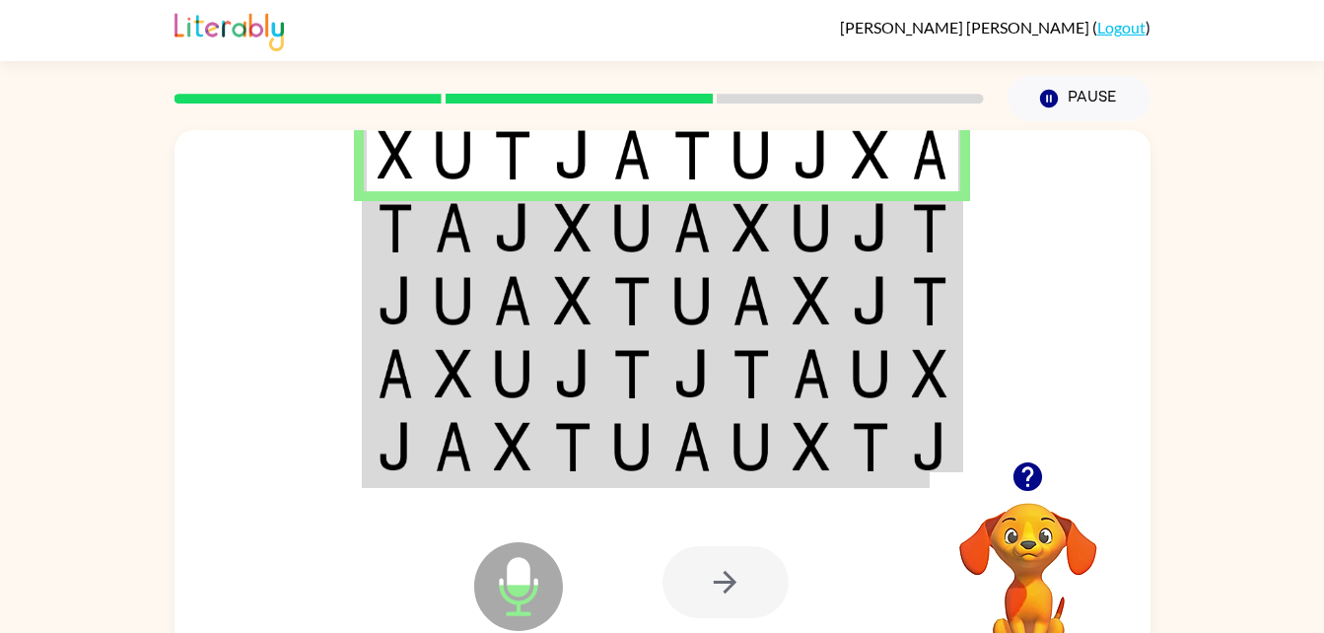
click at [528, 220] on img at bounding box center [512, 227] width 37 height 49
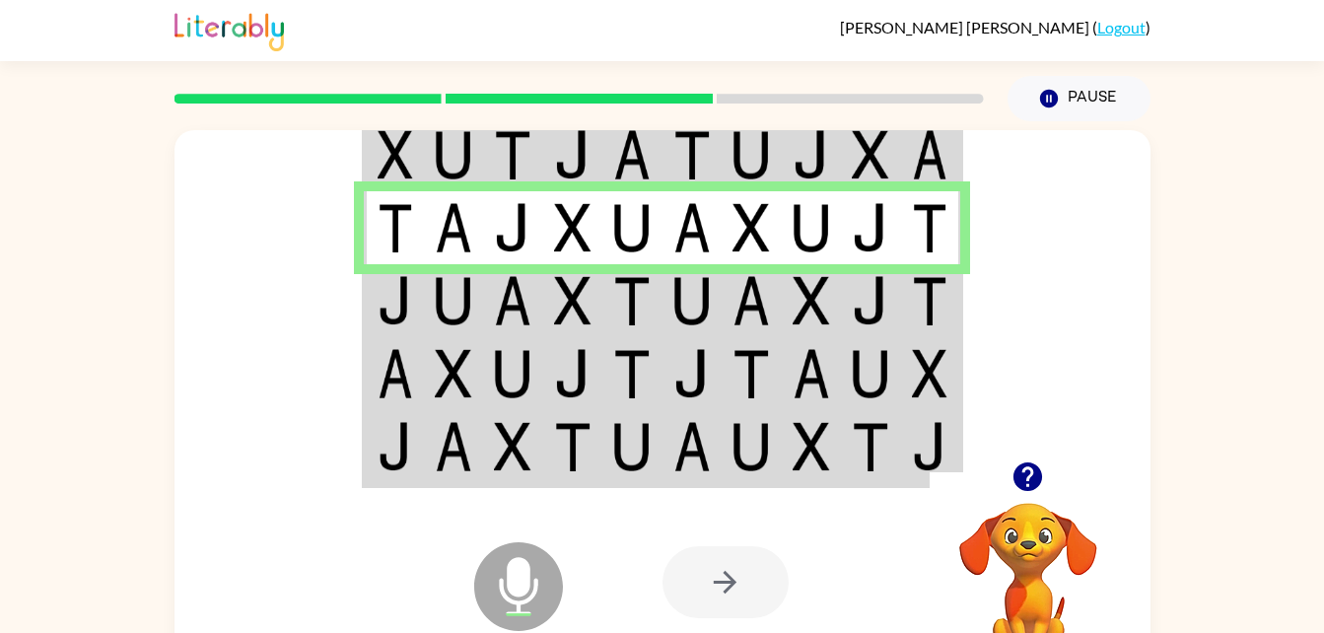
click at [477, 296] on td at bounding box center [454, 300] width 60 height 73
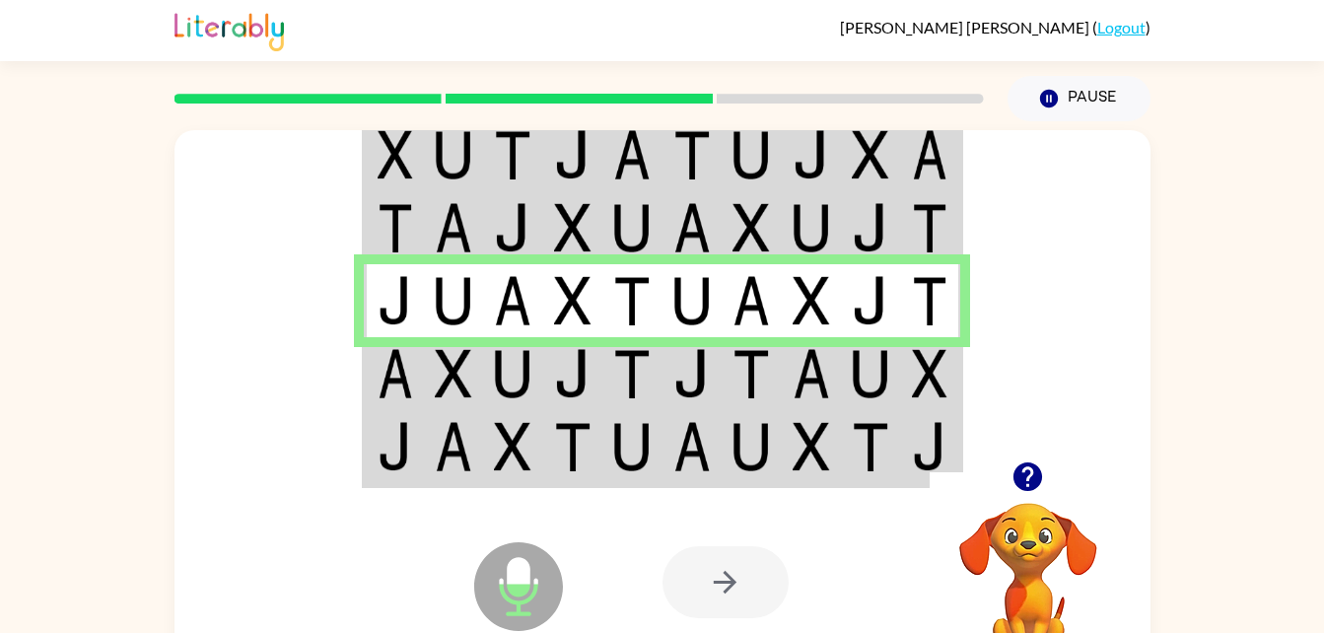
click at [538, 408] on td at bounding box center [513, 373] width 60 height 73
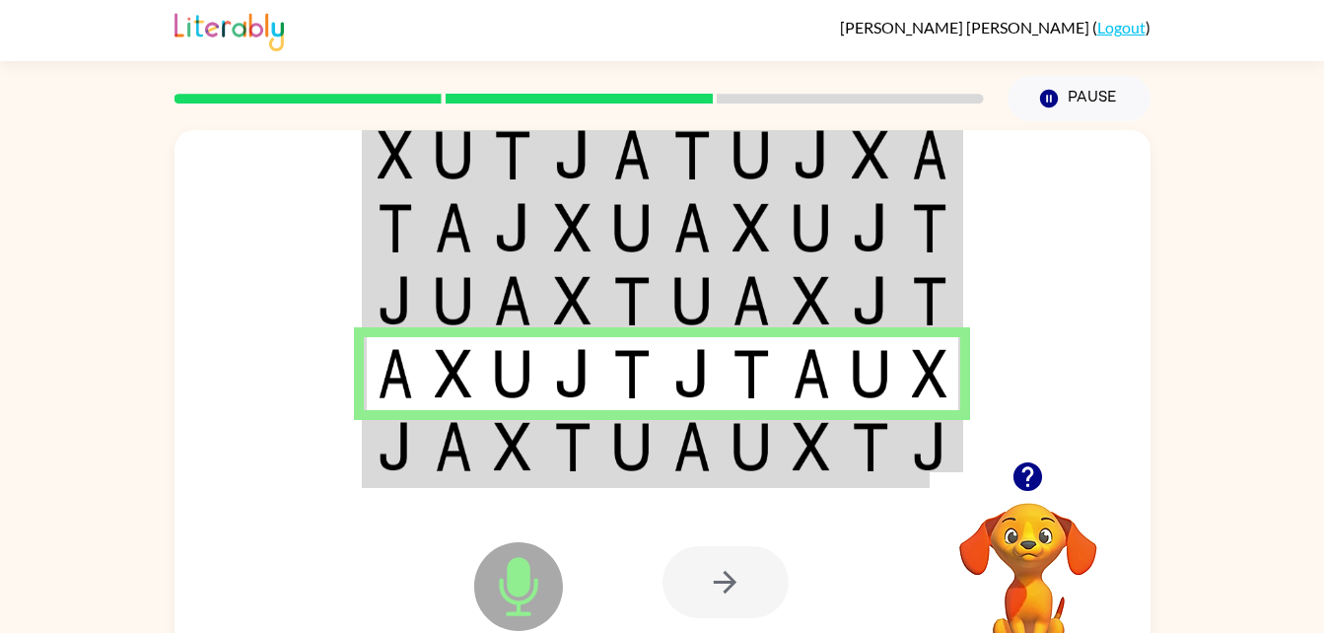
click at [767, 465] on img at bounding box center [750, 446] width 37 height 49
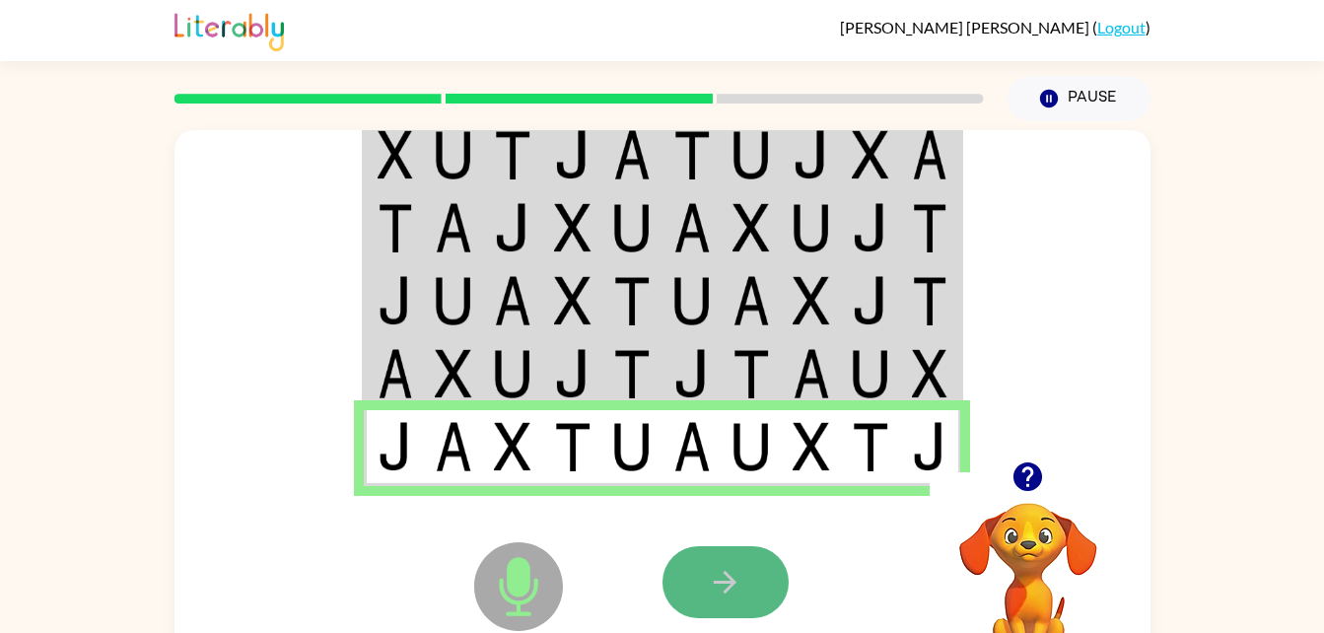
click at [735, 555] on button "button" at bounding box center [725, 582] width 126 height 72
